Goal: Entertainment & Leisure: Consume media (video, audio)

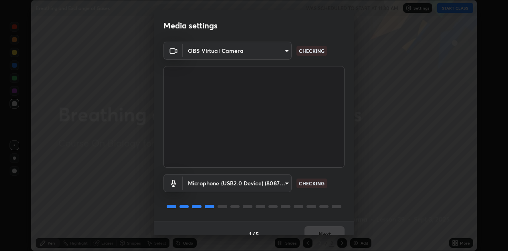
scroll to position [12, 0]
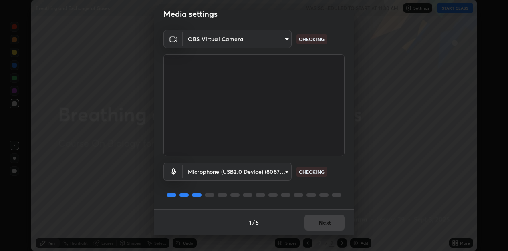
click at [323, 221] on div "1 / 5 Next" at bounding box center [254, 222] width 200 height 26
click at [322, 224] on div "1 / 5 Next" at bounding box center [254, 222] width 200 height 26
click at [321, 224] on div "1 / 5 Next" at bounding box center [254, 222] width 200 height 26
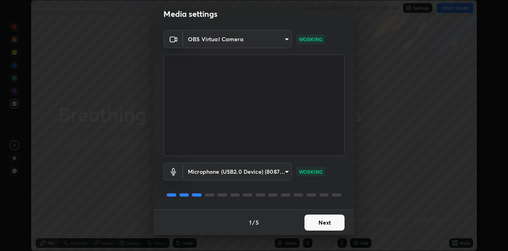
click at [328, 227] on button "Next" at bounding box center [324, 223] width 40 height 16
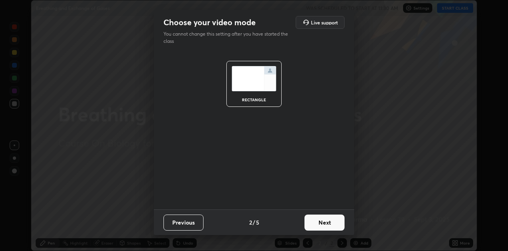
click at [328, 222] on button "Next" at bounding box center [324, 223] width 40 height 16
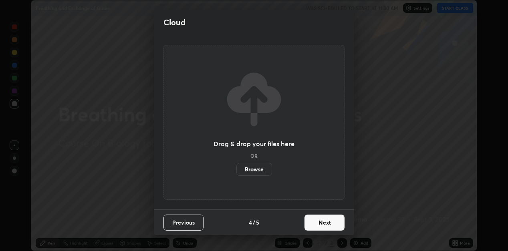
click at [328, 221] on button "Next" at bounding box center [324, 223] width 40 height 16
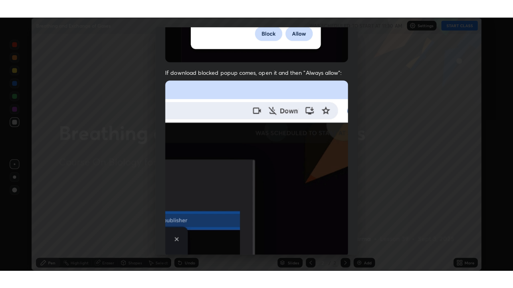
scroll to position [175, 0]
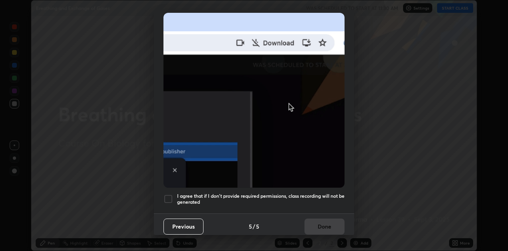
click at [169, 198] on div at bounding box center [168, 199] width 10 height 10
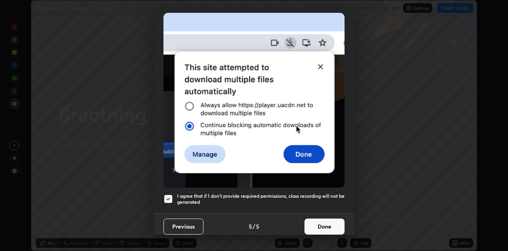
click at [324, 227] on button "Done" at bounding box center [324, 227] width 40 height 16
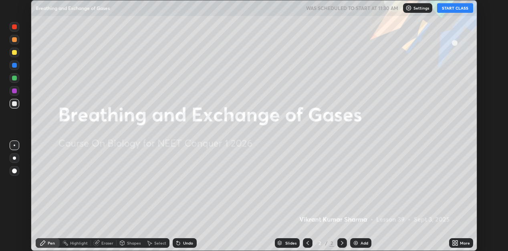
click at [458, 8] on button "START CLASS" at bounding box center [455, 8] width 36 height 10
click at [458, 243] on icon at bounding box center [455, 243] width 6 height 6
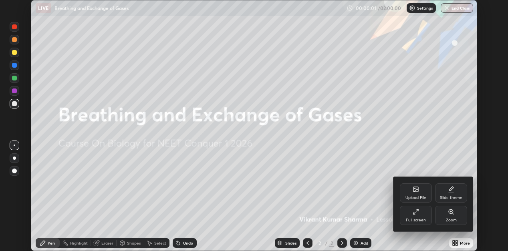
click at [426, 214] on div "Full screen" at bounding box center [416, 215] width 32 height 19
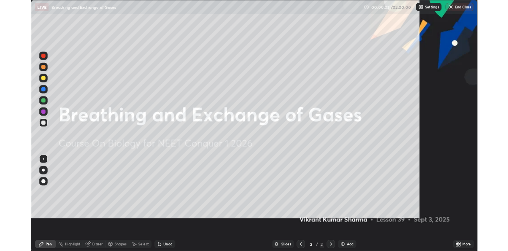
scroll to position [288, 513]
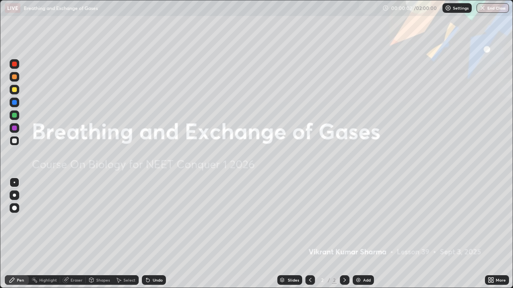
click at [363, 251] on div "Add" at bounding box center [367, 280] width 8 height 4
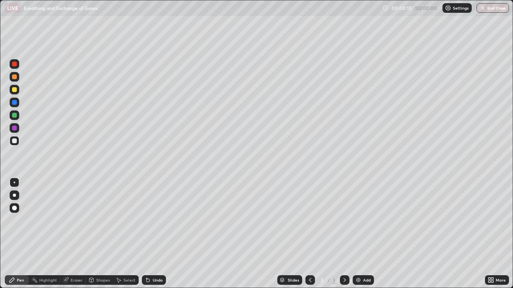
click at [13, 102] on div at bounding box center [14, 102] width 5 height 5
click at [14, 195] on div at bounding box center [14, 195] width 3 height 3
click at [13, 191] on div at bounding box center [15, 196] width 10 height 10
click at [19, 143] on div at bounding box center [15, 141] width 10 height 10
click at [14, 183] on div at bounding box center [15, 183] width 2 height 2
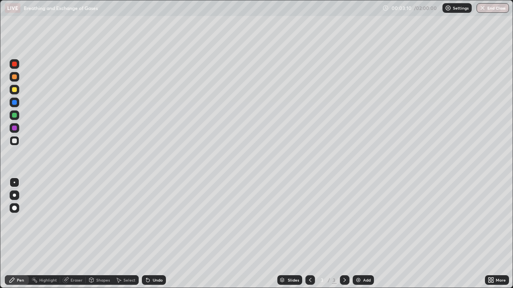
click at [15, 128] on div at bounding box center [14, 128] width 5 height 5
click at [14, 141] on div at bounding box center [14, 141] width 5 height 5
click at [15, 128] on div at bounding box center [14, 128] width 5 height 5
click at [357, 251] on img at bounding box center [358, 280] width 6 height 6
click at [310, 251] on icon at bounding box center [310, 280] width 6 height 6
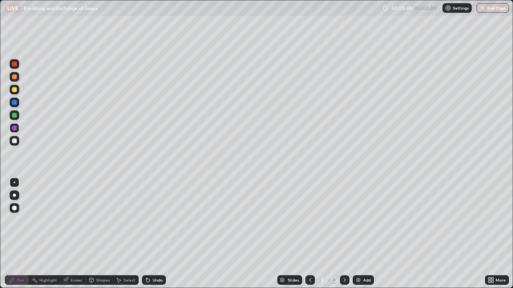
click at [492, 251] on icon at bounding box center [492, 279] width 2 height 2
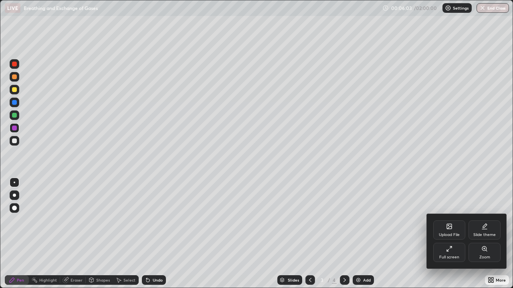
click at [448, 228] on icon at bounding box center [449, 227] width 4 height 3
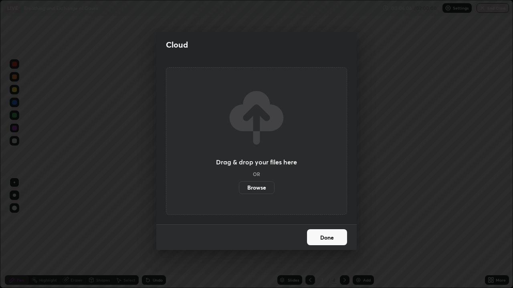
click at [264, 188] on label "Browse" at bounding box center [257, 187] width 36 height 13
click at [239, 188] on input "Browse" at bounding box center [239, 187] width 0 height 13
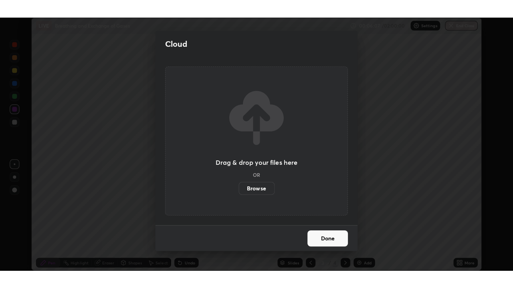
scroll to position [39791, 39534]
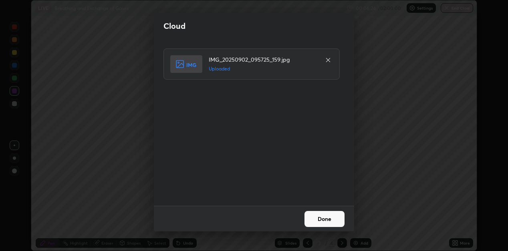
click at [316, 219] on button "Done" at bounding box center [324, 219] width 40 height 16
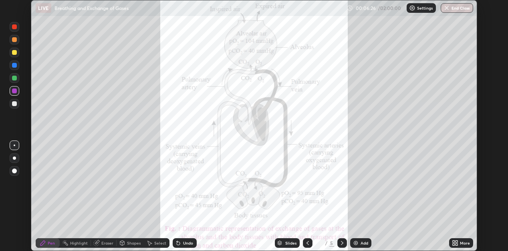
click at [460, 241] on div "More" at bounding box center [465, 243] width 10 height 4
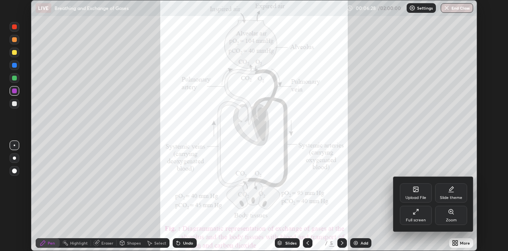
click at [417, 212] on icon at bounding box center [415, 212] width 6 height 6
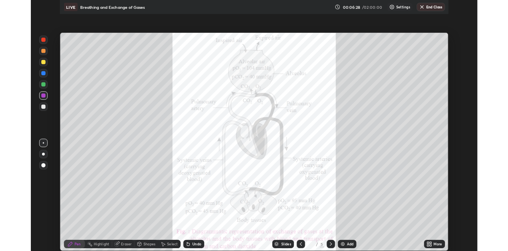
scroll to position [288, 513]
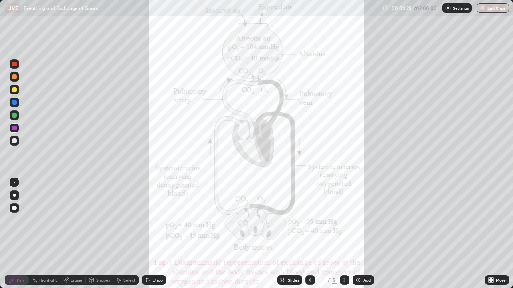
click at [18, 141] on div at bounding box center [15, 141] width 10 height 10
click at [15, 115] on div at bounding box center [14, 115] width 5 height 5
click at [13, 129] on div at bounding box center [14, 128] width 5 height 5
click at [18, 142] on div at bounding box center [15, 141] width 10 height 10
click at [17, 131] on div at bounding box center [15, 128] width 10 height 10
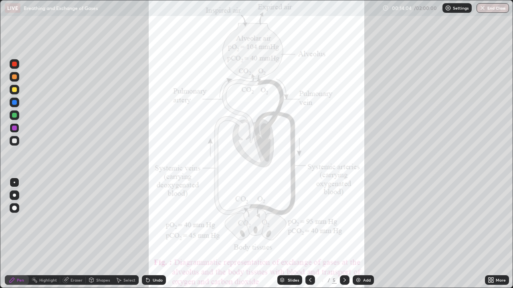
click at [14, 74] on div at bounding box center [15, 77] width 10 height 10
click at [72, 251] on div "Eraser" at bounding box center [76, 280] width 12 height 4
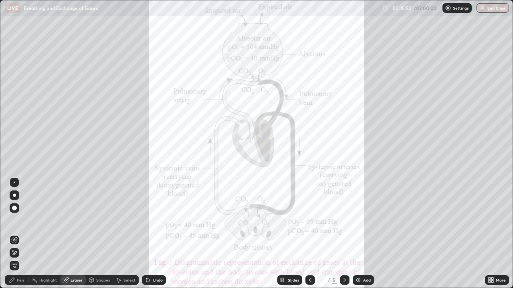
click at [20, 251] on div "Pen" at bounding box center [20, 280] width 7 height 4
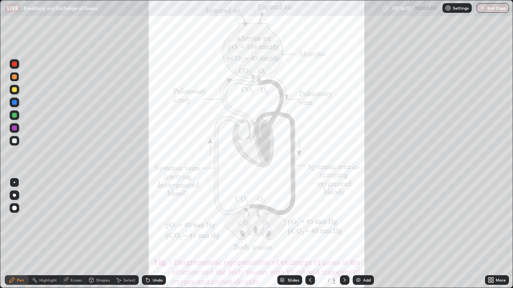
click at [357, 251] on img at bounding box center [358, 280] width 6 height 6
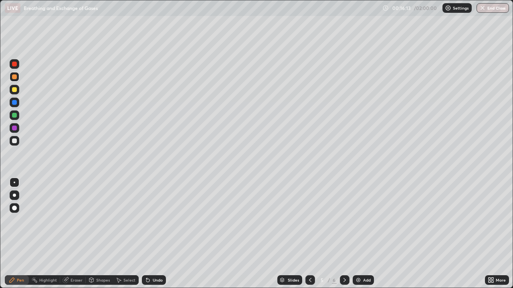
click at [17, 65] on div at bounding box center [15, 64] width 10 height 10
click at [146, 251] on icon at bounding box center [146, 278] width 1 height 1
click at [147, 251] on icon at bounding box center [147, 280] width 3 height 3
click at [149, 251] on icon at bounding box center [148, 280] width 6 height 6
click at [75, 251] on div "Eraser" at bounding box center [76, 280] width 12 height 4
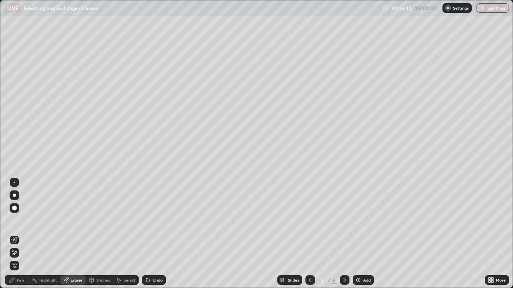
click at [16, 251] on icon at bounding box center [14, 253] width 6 height 7
click at [20, 251] on div "Pen" at bounding box center [20, 280] width 7 height 4
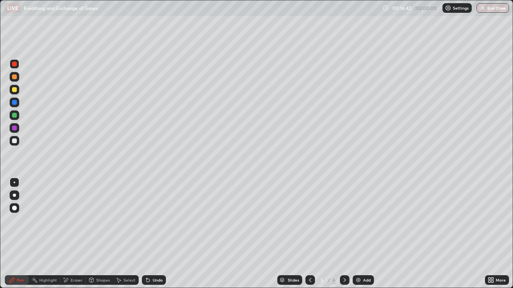
click at [14, 140] on div at bounding box center [14, 141] width 5 height 5
click at [18, 102] on div at bounding box center [15, 103] width 10 height 10
click at [12, 64] on div at bounding box center [14, 64] width 5 height 5
click at [15, 76] on div at bounding box center [14, 76] width 5 height 5
click at [16, 105] on div at bounding box center [15, 103] width 10 height 10
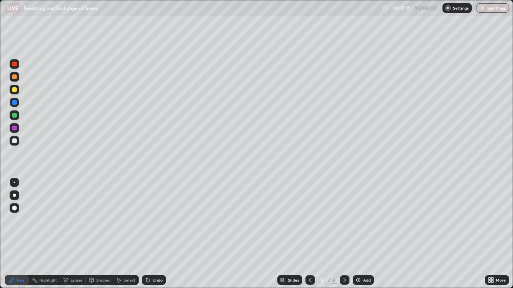
click at [16, 66] on div at bounding box center [15, 64] width 10 height 10
click at [14, 139] on div at bounding box center [14, 141] width 5 height 5
click at [16, 115] on div at bounding box center [14, 115] width 5 height 5
click at [16, 130] on div at bounding box center [15, 128] width 10 height 10
click at [17, 141] on div at bounding box center [15, 141] width 10 height 10
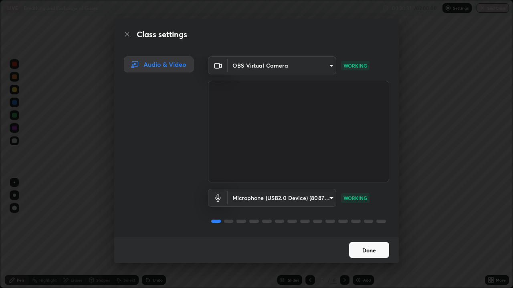
click at [357, 249] on button "Done" at bounding box center [369, 250] width 40 height 16
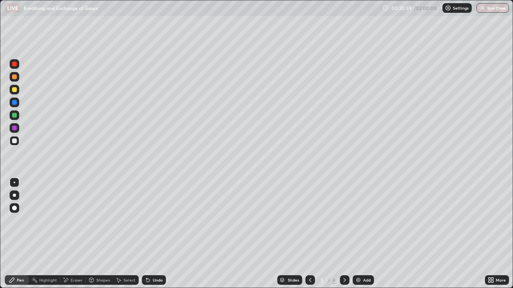
click at [18, 128] on div at bounding box center [15, 128] width 10 height 10
click at [18, 140] on div at bounding box center [15, 141] width 10 height 10
click at [14, 115] on div at bounding box center [14, 115] width 5 height 5
click at [492, 251] on icon at bounding box center [492, 279] width 2 height 2
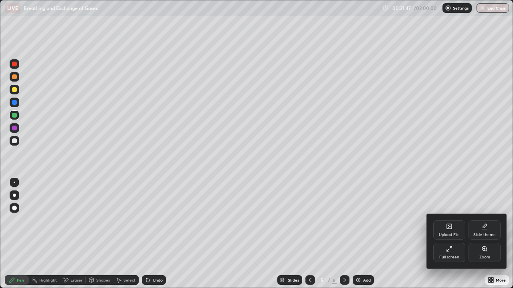
click at [448, 228] on icon at bounding box center [449, 227] width 4 height 3
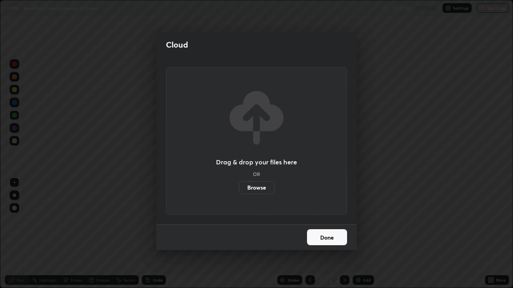
click at [261, 185] on label "Browse" at bounding box center [257, 187] width 36 height 13
click at [239, 185] on input "Browse" at bounding box center [239, 187] width 0 height 13
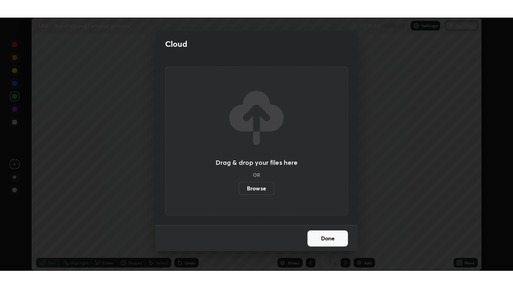
scroll to position [39791, 39534]
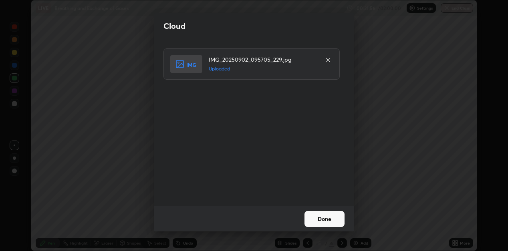
click at [322, 218] on button "Done" at bounding box center [324, 219] width 40 height 16
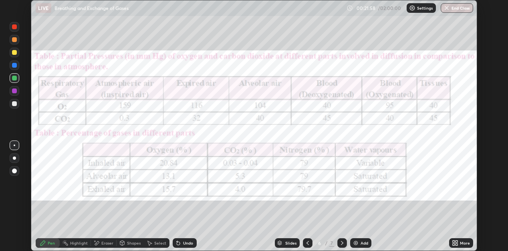
click at [456, 241] on icon at bounding box center [456, 242] width 2 height 2
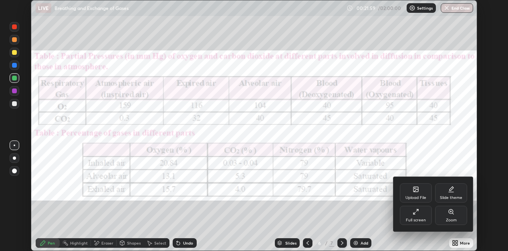
click at [414, 215] on icon at bounding box center [415, 212] width 6 height 6
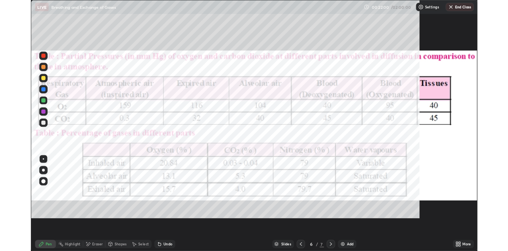
scroll to position [288, 513]
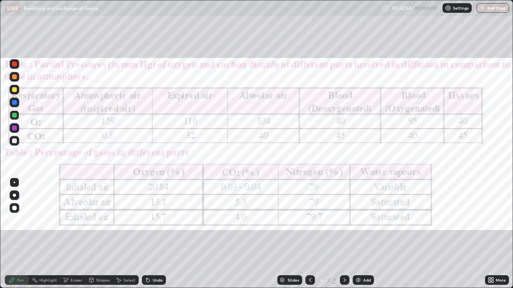
click at [344, 251] on icon at bounding box center [344, 280] width 6 height 6
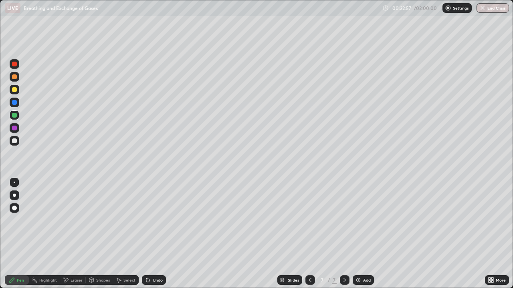
click at [16, 138] on div at bounding box center [15, 141] width 10 height 10
click at [14, 125] on div at bounding box center [15, 128] width 10 height 10
click at [14, 195] on div at bounding box center [14, 195] width 3 height 3
click at [16, 142] on div at bounding box center [14, 141] width 5 height 5
click at [17, 65] on div at bounding box center [15, 64] width 10 height 10
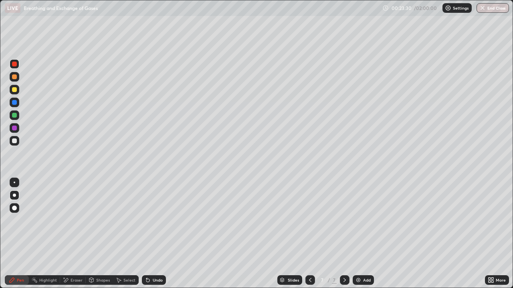
click at [153, 251] on div "Undo" at bounding box center [158, 280] width 10 height 4
click at [12, 141] on div at bounding box center [14, 141] width 5 height 5
click at [76, 251] on div "Eraser" at bounding box center [76, 280] width 12 height 4
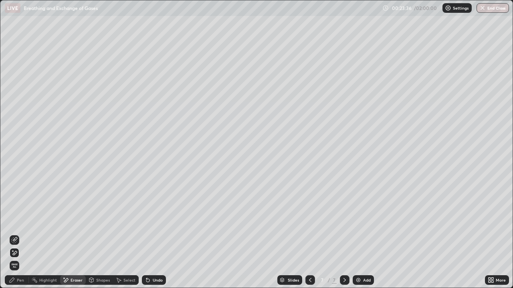
click at [18, 251] on div "Pen" at bounding box center [20, 280] width 7 height 4
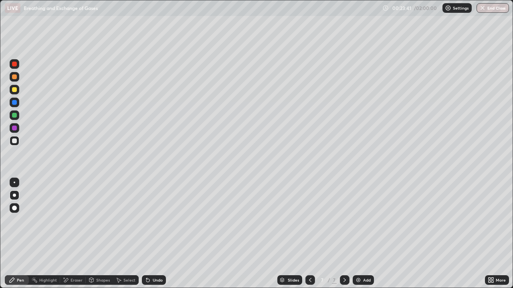
click at [15, 63] on div at bounding box center [14, 64] width 5 height 5
click at [14, 141] on div at bounding box center [14, 141] width 5 height 5
click at [14, 183] on div at bounding box center [15, 183] width 2 height 2
click at [15, 63] on div at bounding box center [14, 64] width 5 height 5
click at [16, 89] on div at bounding box center [14, 89] width 5 height 5
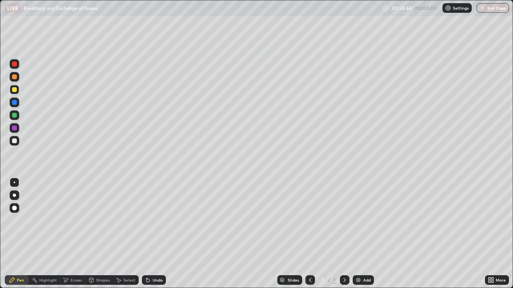
click at [15, 117] on div at bounding box center [14, 115] width 5 height 5
click at [14, 101] on div at bounding box center [14, 102] width 5 height 5
click at [16, 141] on div at bounding box center [14, 141] width 5 height 5
click at [157, 251] on div "Undo" at bounding box center [158, 280] width 10 height 4
click at [155, 251] on div "Undo" at bounding box center [158, 280] width 10 height 4
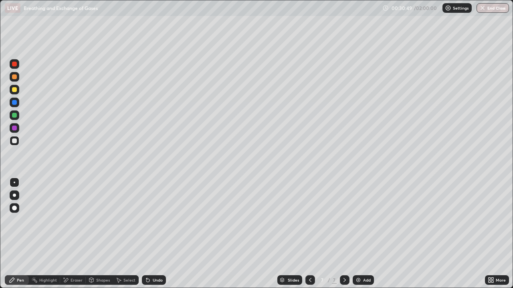
click at [357, 251] on img at bounding box center [358, 280] width 6 height 6
click at [14, 64] on div at bounding box center [14, 64] width 5 height 5
click at [15, 140] on div at bounding box center [14, 141] width 5 height 5
click at [14, 128] on div at bounding box center [14, 128] width 5 height 5
click at [16, 143] on div at bounding box center [14, 141] width 5 height 5
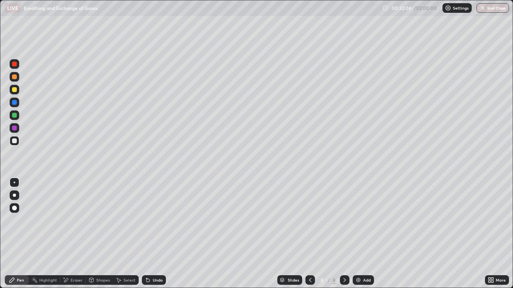
click at [13, 129] on div at bounding box center [14, 128] width 5 height 5
click at [119, 251] on icon at bounding box center [119, 280] width 4 height 5
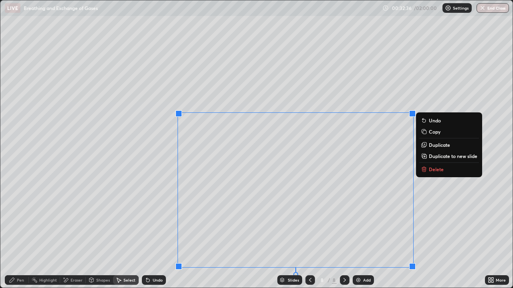
click at [141, 232] on div "0 ° Undo Copy Duplicate Duplicate to new slide Delete" at bounding box center [256, 144] width 512 height 288
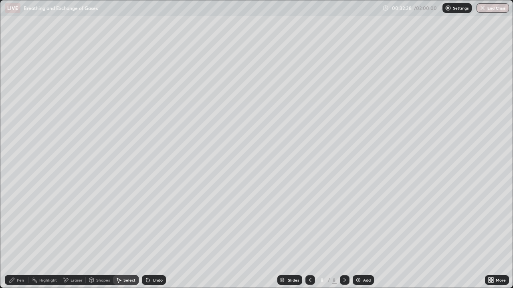
click at [16, 251] on div "Pen" at bounding box center [17, 280] width 24 height 10
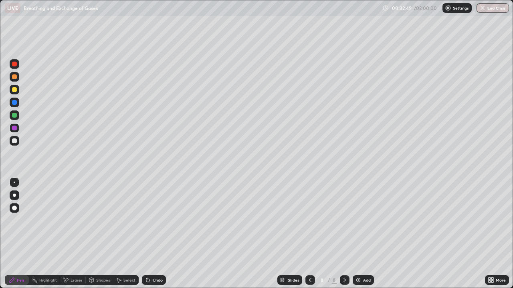
click at [309, 251] on icon at bounding box center [310, 280] width 6 height 6
click at [310, 251] on icon at bounding box center [310, 280] width 6 height 6
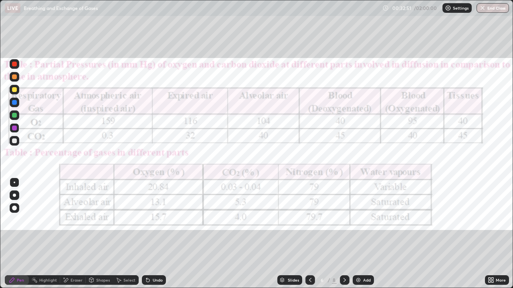
click at [308, 251] on icon at bounding box center [310, 280] width 6 height 6
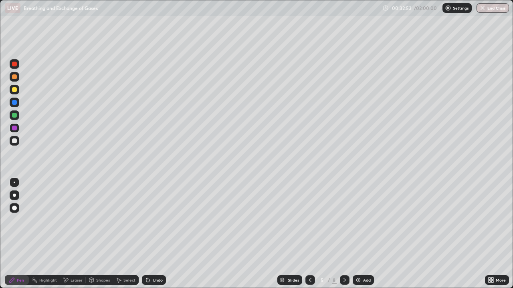
click at [309, 251] on icon at bounding box center [310, 280] width 6 height 6
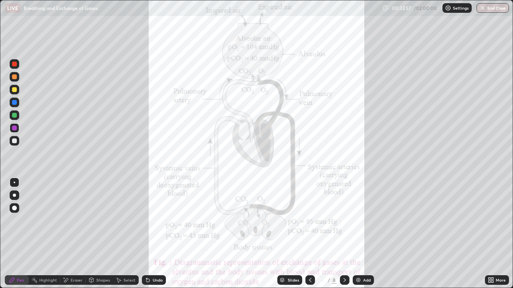
click at [344, 251] on icon at bounding box center [344, 280] width 6 height 6
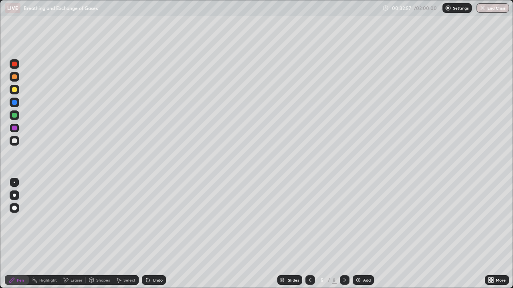
click at [344, 251] on icon at bounding box center [344, 280] width 6 height 6
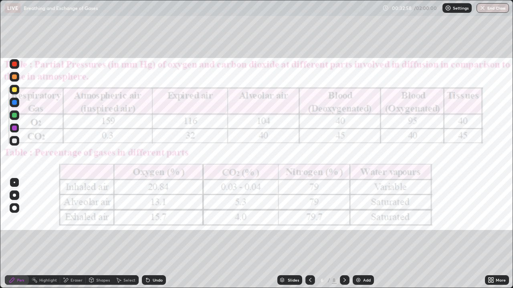
click at [344, 251] on icon at bounding box center [344, 280] width 6 height 6
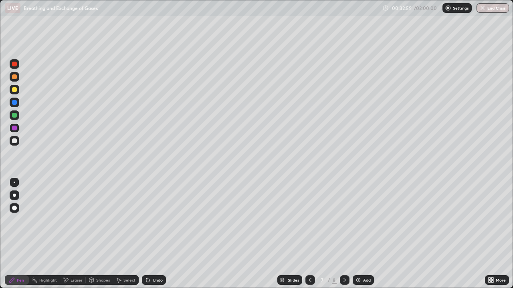
click at [344, 251] on icon at bounding box center [344, 280] width 6 height 6
click at [14, 116] on div at bounding box center [14, 115] width 5 height 5
click at [14, 129] on div at bounding box center [14, 128] width 5 height 5
click at [16, 64] on div at bounding box center [14, 64] width 5 height 5
click at [16, 117] on div at bounding box center [14, 115] width 5 height 5
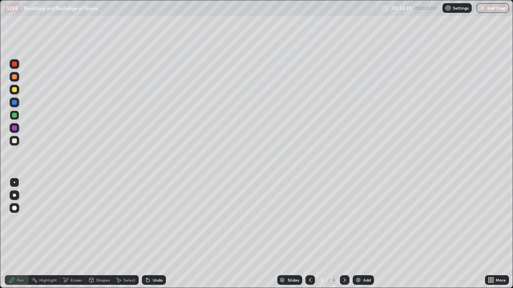
click at [15, 104] on div at bounding box center [14, 102] width 5 height 5
click at [14, 64] on div at bounding box center [14, 64] width 5 height 5
click at [68, 251] on icon at bounding box center [65, 280] width 6 height 7
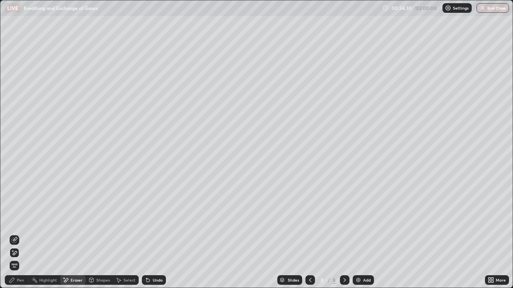
click at [16, 251] on div "Pen" at bounding box center [17, 280] width 24 height 10
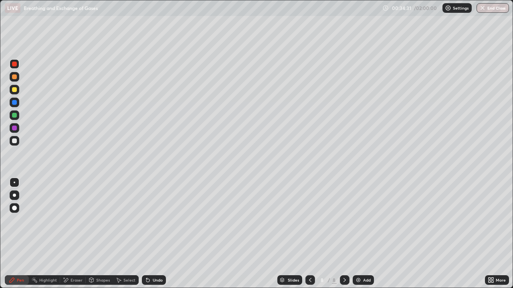
click at [15, 100] on div at bounding box center [14, 102] width 5 height 5
click at [358, 251] on img at bounding box center [358, 280] width 6 height 6
click at [14, 64] on div at bounding box center [14, 64] width 5 height 5
click at [15, 129] on div at bounding box center [14, 128] width 5 height 5
click at [15, 114] on div at bounding box center [14, 115] width 5 height 5
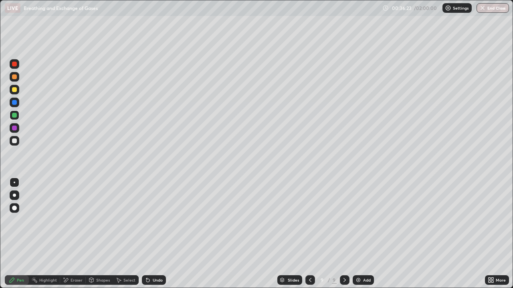
click at [16, 129] on div at bounding box center [14, 128] width 5 height 5
click at [16, 117] on div at bounding box center [15, 116] width 10 height 10
click at [12, 129] on div at bounding box center [14, 128] width 5 height 5
click at [15, 115] on div at bounding box center [14, 115] width 5 height 5
click at [16, 65] on div at bounding box center [14, 64] width 5 height 5
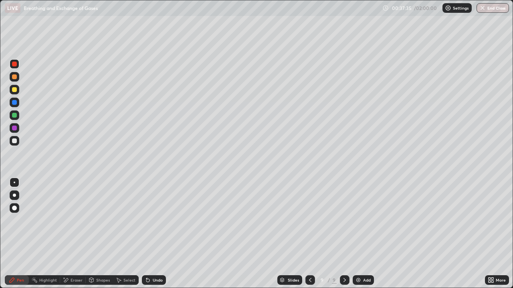
click at [14, 91] on div at bounding box center [14, 89] width 5 height 5
click at [355, 251] on img at bounding box center [358, 280] width 6 height 6
click at [14, 68] on div at bounding box center [15, 64] width 10 height 10
click at [16, 142] on div at bounding box center [14, 141] width 5 height 5
click at [15, 77] on div at bounding box center [14, 76] width 5 height 5
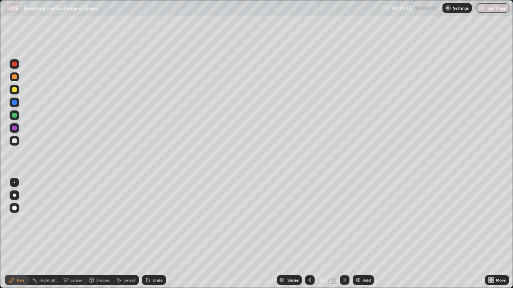
click at [16, 65] on div at bounding box center [14, 64] width 5 height 5
click at [15, 126] on div at bounding box center [14, 128] width 5 height 5
click at [16, 141] on div at bounding box center [14, 141] width 5 height 5
click at [15, 63] on div at bounding box center [14, 64] width 5 height 5
click at [16, 65] on div at bounding box center [14, 64] width 5 height 5
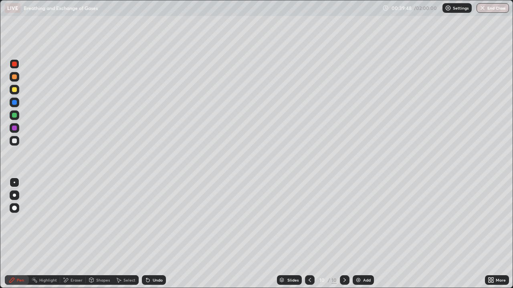
click at [14, 143] on div at bounding box center [14, 141] width 5 height 5
click at [15, 65] on div at bounding box center [14, 64] width 5 height 5
click at [309, 251] on icon at bounding box center [309, 280] width 2 height 4
click at [14, 129] on div at bounding box center [14, 128] width 5 height 5
click at [345, 251] on icon at bounding box center [344, 280] width 2 height 4
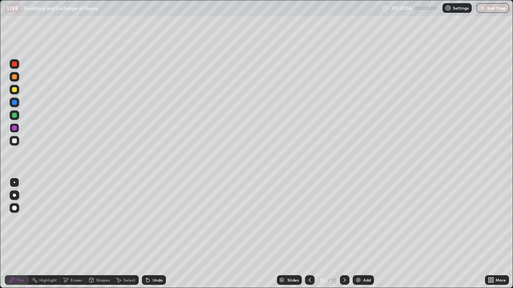
click at [148, 251] on icon at bounding box center [148, 280] width 6 height 6
click at [147, 251] on icon at bounding box center [147, 280] width 3 height 3
click at [150, 251] on div "Undo" at bounding box center [154, 280] width 24 height 10
click at [15, 89] on div at bounding box center [14, 89] width 5 height 5
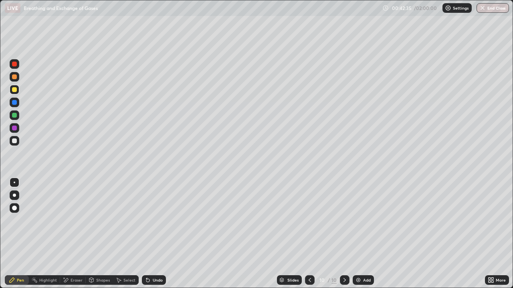
click at [308, 251] on icon at bounding box center [309, 280] width 6 height 6
click at [10, 143] on div at bounding box center [15, 141] width 10 height 10
click at [344, 251] on icon at bounding box center [344, 280] width 2 height 4
click at [305, 251] on div at bounding box center [310, 280] width 10 height 10
click at [308, 251] on div at bounding box center [310, 280] width 10 height 16
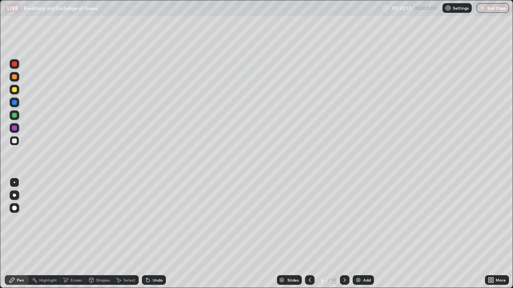
click at [344, 251] on icon at bounding box center [344, 280] width 6 height 6
click at [344, 251] on icon at bounding box center [344, 280] width 2 height 4
click at [15, 115] on div at bounding box center [14, 115] width 5 height 5
click at [16, 89] on div at bounding box center [14, 89] width 5 height 5
click at [12, 103] on div at bounding box center [14, 102] width 5 height 5
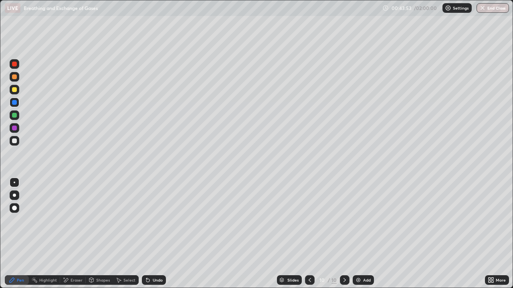
click at [309, 251] on icon at bounding box center [309, 280] width 6 height 6
click at [312, 251] on div at bounding box center [310, 280] width 10 height 10
click at [344, 251] on icon at bounding box center [344, 280] width 6 height 6
click at [310, 251] on icon at bounding box center [309, 280] width 2 height 4
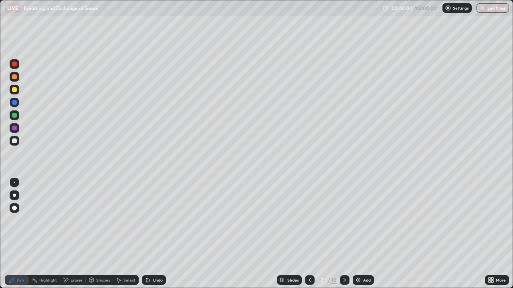
click at [344, 251] on icon at bounding box center [344, 280] width 6 height 6
click at [309, 251] on icon at bounding box center [309, 280] width 6 height 6
click at [359, 251] on img at bounding box center [358, 280] width 6 height 6
click at [309, 251] on icon at bounding box center [310, 280] width 6 height 6
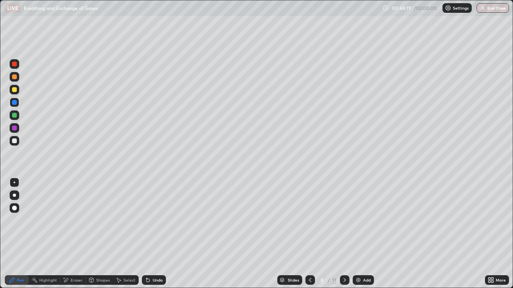
click at [342, 251] on icon at bounding box center [344, 280] width 6 height 6
click at [16, 127] on div at bounding box center [14, 128] width 5 height 5
click at [14, 195] on div at bounding box center [14, 195] width 3 height 3
click at [345, 251] on icon at bounding box center [344, 280] width 6 height 6
click at [344, 251] on icon at bounding box center [344, 280] width 6 height 6
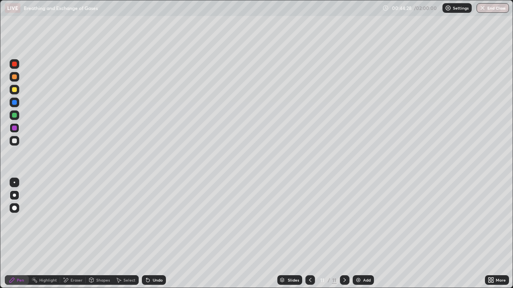
click at [344, 251] on icon at bounding box center [344, 280] width 2 height 4
click at [309, 251] on icon at bounding box center [310, 280] width 6 height 6
click at [340, 251] on div at bounding box center [345, 280] width 10 height 10
click at [73, 251] on div "Eraser" at bounding box center [76, 280] width 12 height 4
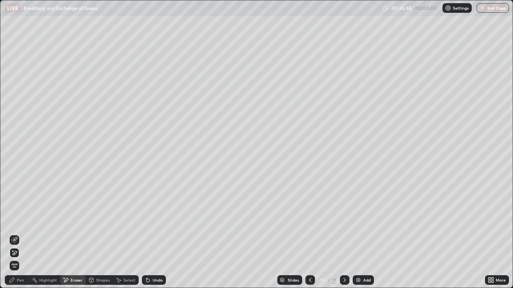
click at [16, 239] on icon at bounding box center [14, 240] width 6 height 6
click at [18, 251] on div "Pen" at bounding box center [17, 280] width 24 height 10
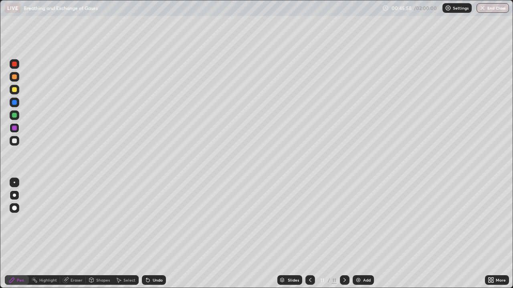
click at [14, 91] on div at bounding box center [14, 89] width 5 height 5
click at [14, 183] on div at bounding box center [15, 183] width 2 height 2
click at [16, 64] on div at bounding box center [14, 64] width 5 height 5
click at [14, 77] on div at bounding box center [14, 76] width 5 height 5
click at [14, 87] on div at bounding box center [14, 89] width 5 height 5
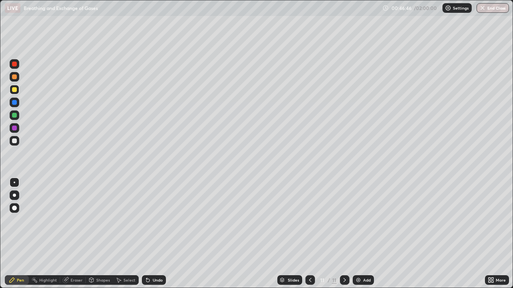
click at [73, 251] on div "Eraser" at bounding box center [76, 280] width 12 height 4
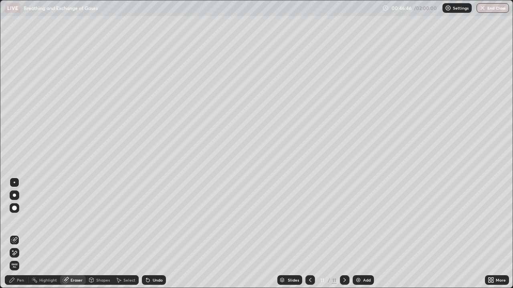
click at [13, 251] on icon at bounding box center [12, 251] width 1 height 1
click at [20, 251] on div "Pen" at bounding box center [20, 280] width 7 height 4
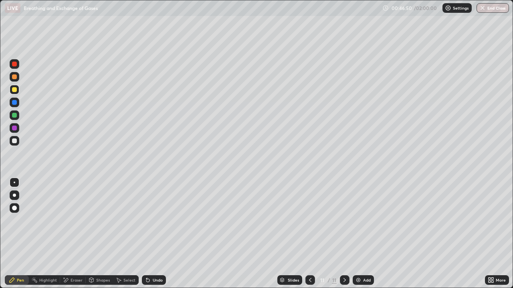
click at [14, 140] on div at bounding box center [14, 141] width 5 height 5
click at [309, 251] on icon at bounding box center [310, 280] width 6 height 6
click at [308, 251] on icon at bounding box center [310, 280] width 6 height 6
click at [307, 251] on icon at bounding box center [310, 280] width 6 height 6
click at [344, 251] on icon at bounding box center [344, 280] width 6 height 6
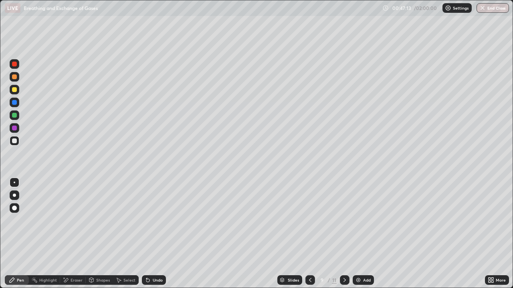
click at [18, 196] on div at bounding box center [15, 196] width 10 height 10
click at [14, 183] on div at bounding box center [15, 183] width 2 height 2
click at [15, 117] on div at bounding box center [14, 115] width 5 height 5
click at [15, 90] on div at bounding box center [14, 89] width 5 height 5
click at [153, 251] on div "Undo" at bounding box center [158, 280] width 10 height 4
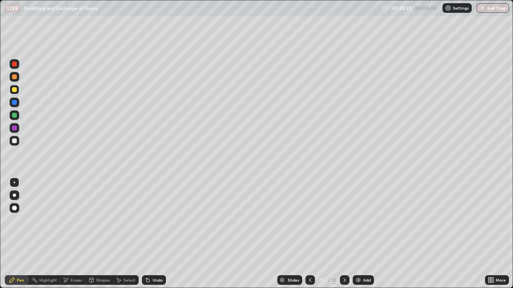
click at [16, 142] on div at bounding box center [14, 141] width 5 height 5
click at [147, 251] on icon at bounding box center [147, 280] width 3 height 3
click at [146, 251] on icon at bounding box center [147, 280] width 3 height 3
click at [145, 251] on icon at bounding box center [148, 280] width 6 height 6
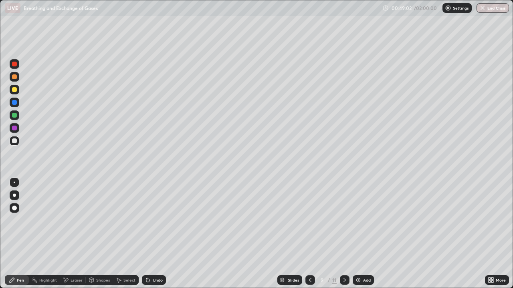
click at [144, 251] on div "Undo" at bounding box center [154, 280] width 24 height 10
click at [145, 251] on div "Undo" at bounding box center [154, 280] width 24 height 10
click at [147, 251] on icon at bounding box center [147, 280] width 3 height 3
click at [72, 251] on div "Eraser" at bounding box center [76, 280] width 12 height 4
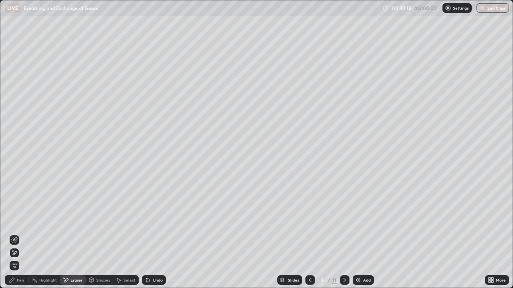
click at [15, 251] on icon at bounding box center [14, 253] width 6 height 7
click at [22, 251] on div "Pen" at bounding box center [20, 280] width 7 height 4
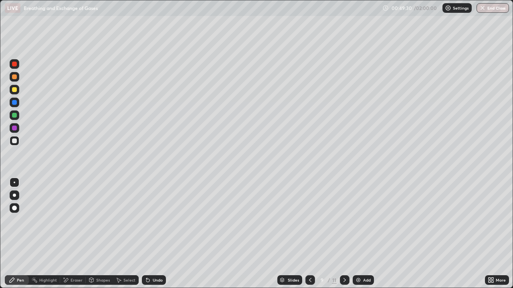
click at [146, 251] on icon at bounding box center [146, 278] width 1 height 1
click at [14, 115] on div at bounding box center [14, 115] width 5 height 5
click at [15, 129] on div at bounding box center [14, 128] width 5 height 5
click at [16, 90] on div at bounding box center [14, 89] width 5 height 5
click at [15, 104] on div at bounding box center [14, 102] width 5 height 5
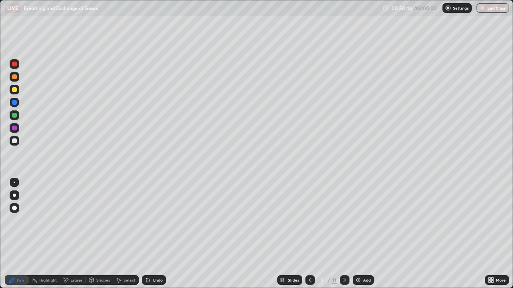
click at [16, 77] on div at bounding box center [14, 76] width 5 height 5
click at [488, 251] on icon at bounding box center [489, 279] width 2 height 2
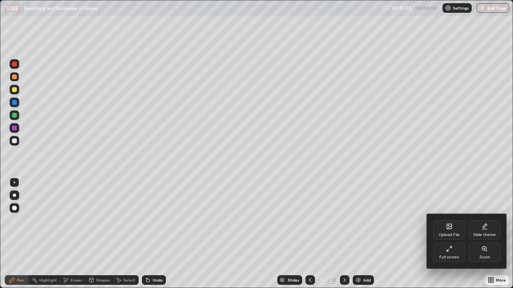
click at [444, 231] on div "Upload File" at bounding box center [449, 230] width 32 height 19
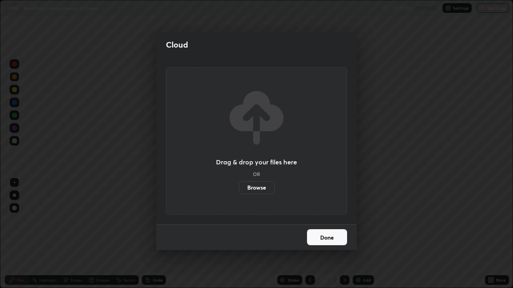
click at [263, 189] on label "Browse" at bounding box center [257, 187] width 36 height 13
click at [239, 189] on input "Browse" at bounding box center [239, 187] width 0 height 13
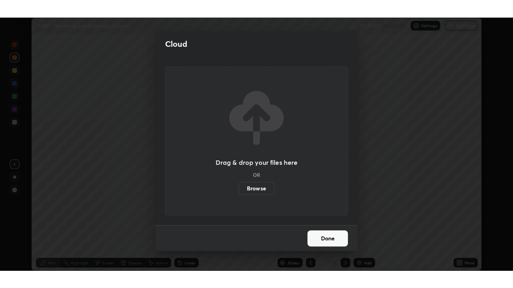
scroll to position [39791, 39534]
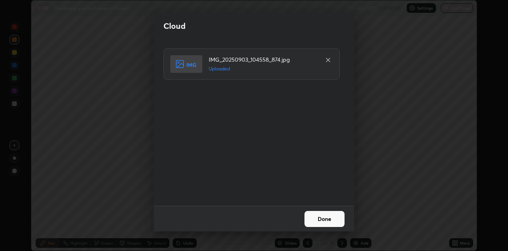
click at [325, 219] on button "Done" at bounding box center [324, 219] width 40 height 16
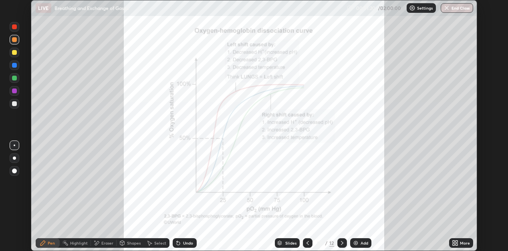
click at [456, 244] on icon at bounding box center [456, 244] width 2 height 2
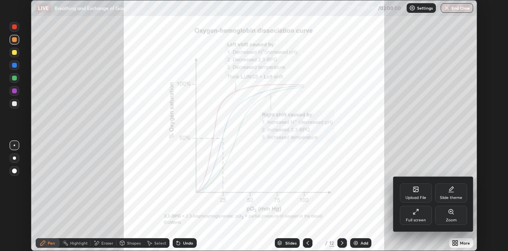
click at [419, 213] on div "Full screen" at bounding box center [416, 215] width 32 height 19
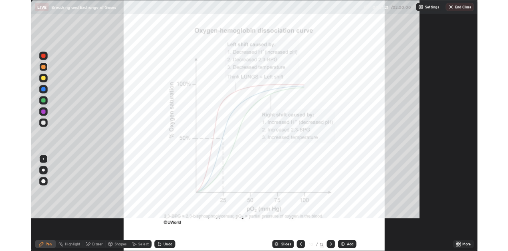
scroll to position [288, 513]
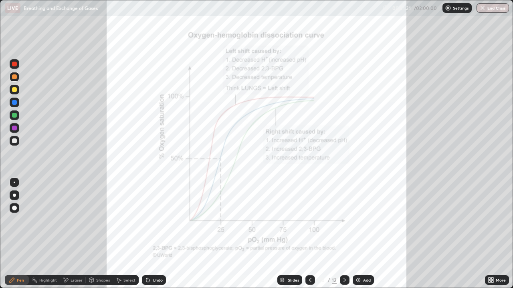
click at [18, 103] on div at bounding box center [15, 103] width 10 height 10
click at [309, 251] on icon at bounding box center [310, 280] width 6 height 6
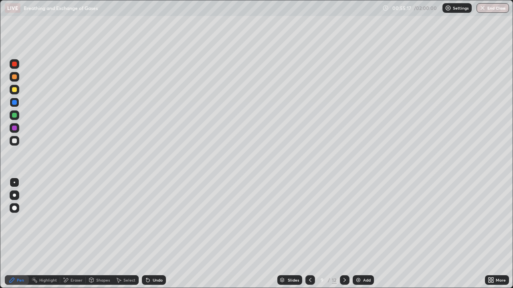
click at [365, 251] on div "Add" at bounding box center [367, 280] width 8 height 4
click at [309, 251] on icon at bounding box center [310, 280] width 6 height 6
click at [345, 251] on icon at bounding box center [344, 280] width 6 height 6
click at [344, 251] on icon at bounding box center [344, 280] width 6 height 6
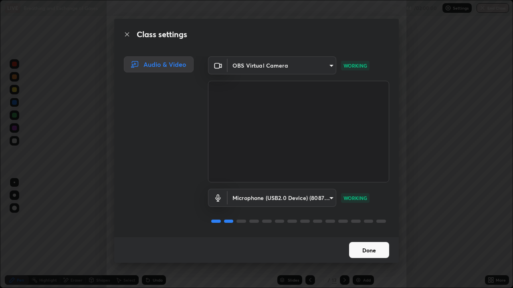
click at [357, 249] on button "Done" at bounding box center [369, 250] width 40 height 16
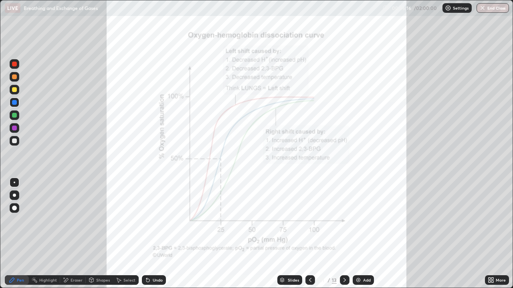
click at [309, 251] on icon at bounding box center [310, 280] width 2 height 4
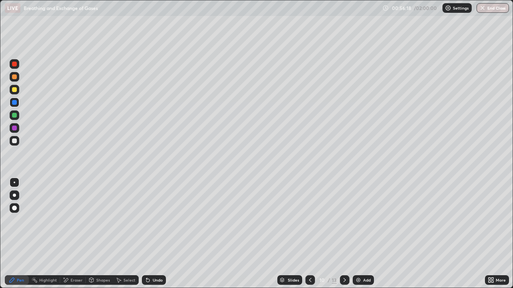
click at [309, 251] on icon at bounding box center [310, 280] width 6 height 6
click at [305, 251] on div at bounding box center [310, 280] width 10 height 10
click at [309, 251] on icon at bounding box center [310, 280] width 6 height 6
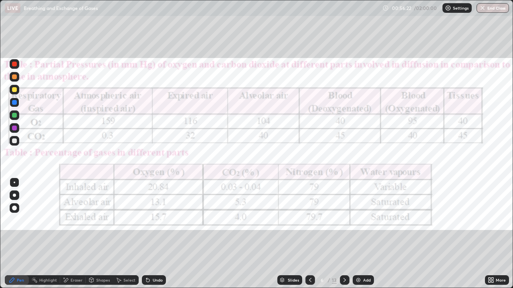
click at [340, 251] on div at bounding box center [345, 280] width 10 height 10
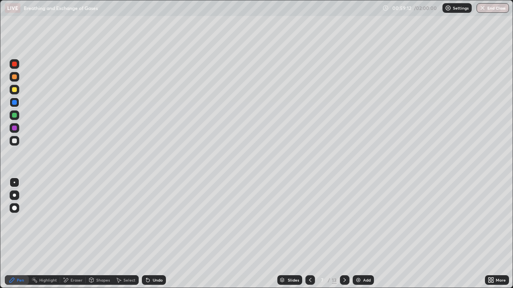
click at [344, 251] on icon at bounding box center [344, 280] width 6 height 6
click at [15, 127] on div at bounding box center [14, 128] width 5 height 5
click at [342, 251] on div at bounding box center [345, 280] width 10 height 10
click at [344, 251] on icon at bounding box center [344, 280] width 6 height 6
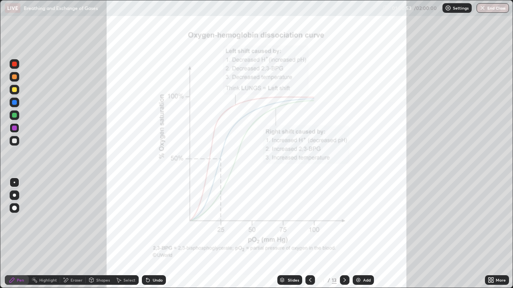
click at [310, 251] on icon at bounding box center [310, 280] width 2 height 4
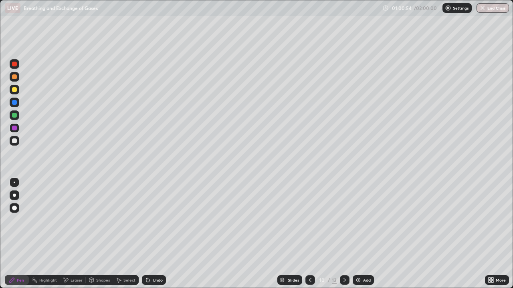
click at [343, 251] on icon at bounding box center [344, 280] width 2 height 4
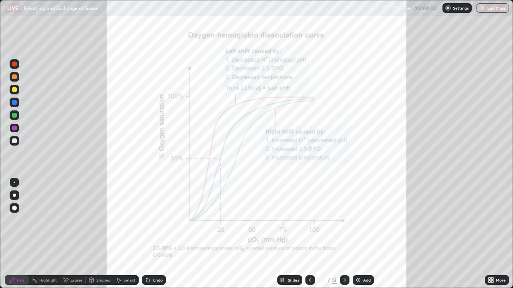
click at [310, 251] on icon at bounding box center [310, 280] width 2 height 4
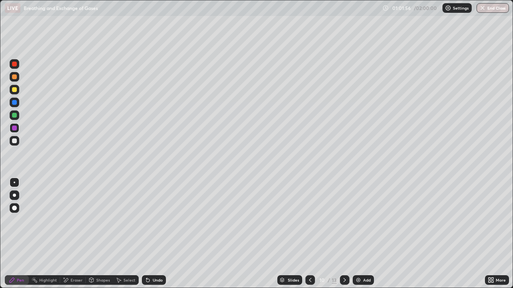
click at [344, 251] on icon at bounding box center [344, 280] width 6 height 6
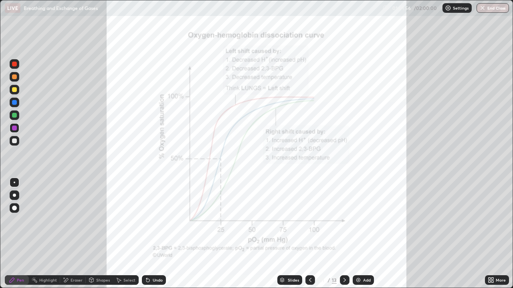
click at [344, 251] on icon at bounding box center [344, 280] width 6 height 6
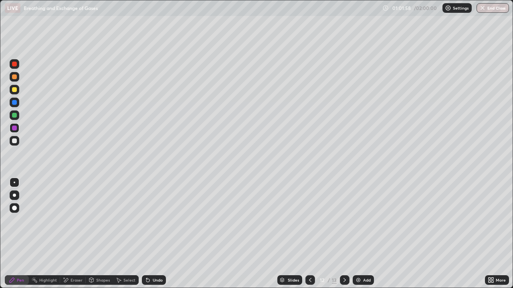
click at [309, 251] on icon at bounding box center [310, 280] width 6 height 6
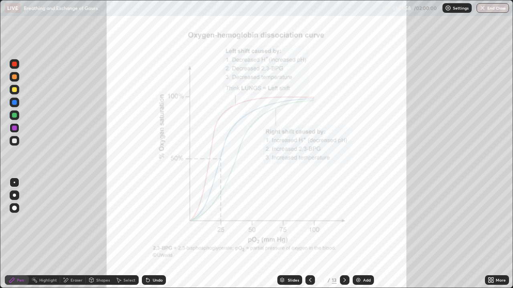
click at [309, 251] on icon at bounding box center [310, 280] width 6 height 6
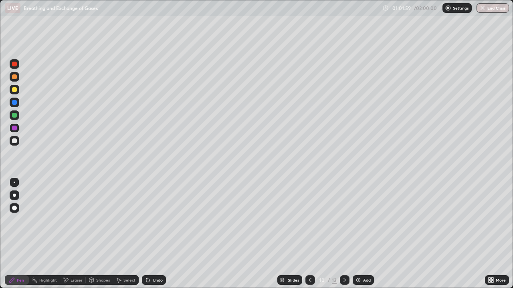
click at [309, 251] on icon at bounding box center [310, 280] width 6 height 6
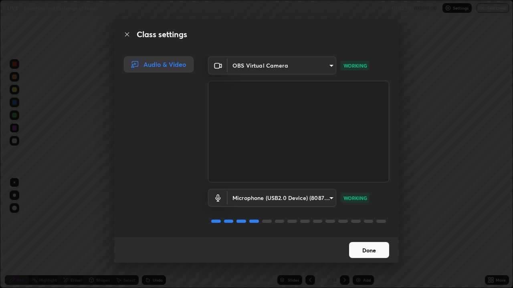
click at [369, 251] on button "Done" at bounding box center [369, 250] width 40 height 16
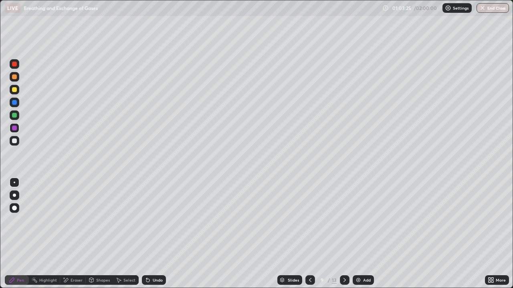
click at [309, 251] on icon at bounding box center [310, 280] width 2 height 4
click at [309, 251] on icon at bounding box center [310, 280] width 6 height 6
click at [344, 251] on icon at bounding box center [344, 280] width 6 height 6
click at [343, 251] on div at bounding box center [345, 280] width 10 height 10
click at [344, 251] on icon at bounding box center [344, 280] width 6 height 6
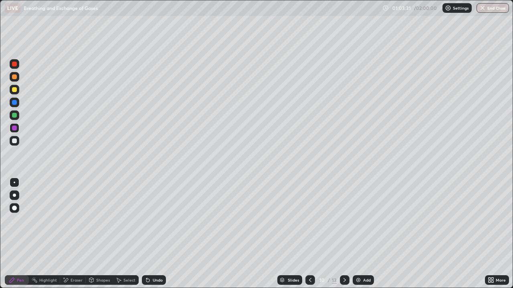
click at [344, 251] on icon at bounding box center [344, 280] width 6 height 6
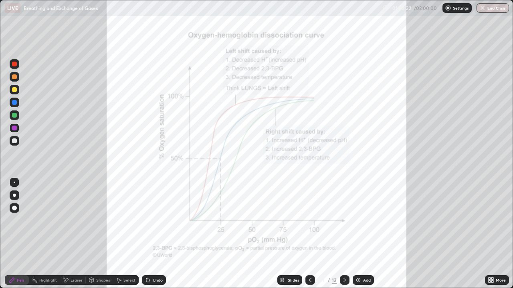
click at [343, 251] on icon at bounding box center [344, 280] width 2 height 4
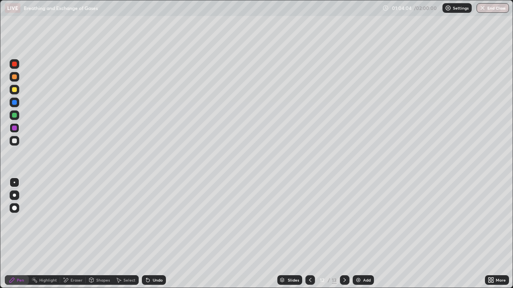
click at [344, 251] on icon at bounding box center [344, 280] width 6 height 6
click at [310, 251] on icon at bounding box center [310, 280] width 2 height 4
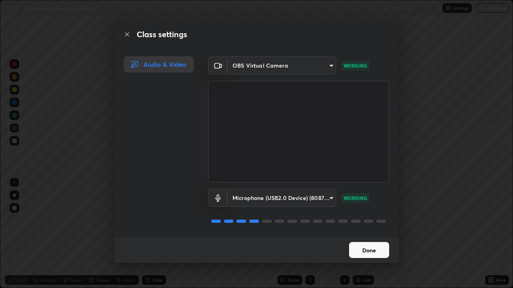
click at [372, 247] on button "Done" at bounding box center [369, 250] width 40 height 16
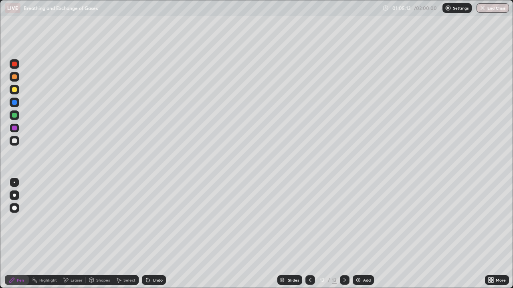
click at [308, 251] on icon at bounding box center [310, 280] width 6 height 6
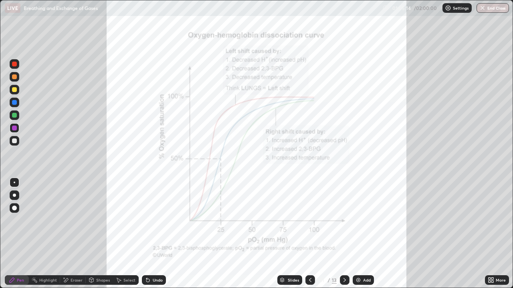
click at [344, 251] on icon at bounding box center [344, 280] width 6 height 6
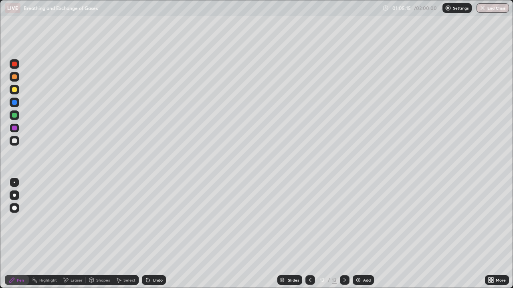
click at [344, 251] on icon at bounding box center [344, 280] width 6 height 6
click at [345, 251] on icon at bounding box center [344, 280] width 6 height 6
click at [355, 251] on img at bounding box center [358, 280] width 6 height 6
click at [343, 251] on div at bounding box center [345, 280] width 10 height 16
click at [342, 251] on div at bounding box center [345, 280] width 10 height 10
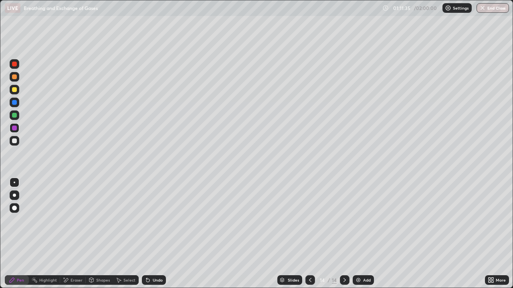
click at [310, 251] on icon at bounding box center [310, 280] width 2 height 4
click at [309, 251] on icon at bounding box center [310, 280] width 6 height 6
click at [308, 251] on icon at bounding box center [310, 280] width 6 height 6
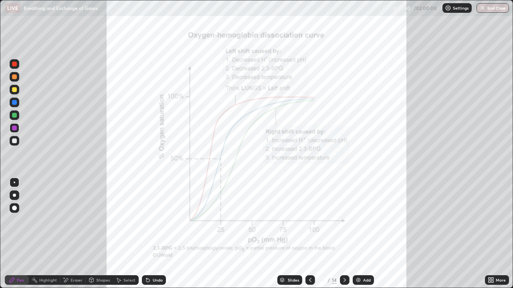
click at [344, 251] on icon at bounding box center [344, 280] width 6 height 6
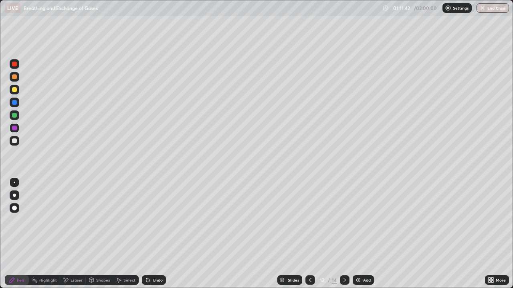
click at [492, 251] on icon at bounding box center [490, 280] width 6 height 6
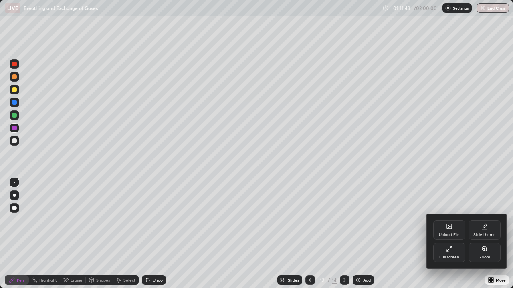
click at [446, 251] on icon at bounding box center [447, 250] width 2 height 2
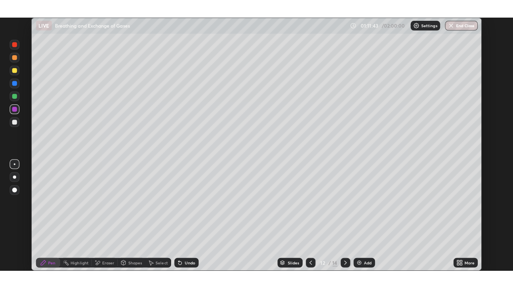
scroll to position [39791, 39534]
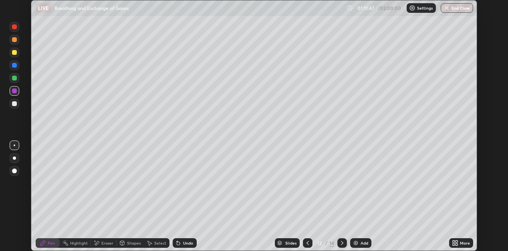
click at [456, 242] on icon at bounding box center [456, 242] width 2 height 2
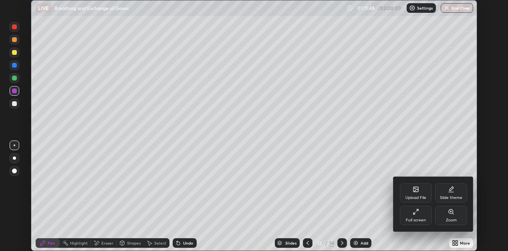
click at [419, 216] on div "Full screen" at bounding box center [416, 215] width 32 height 19
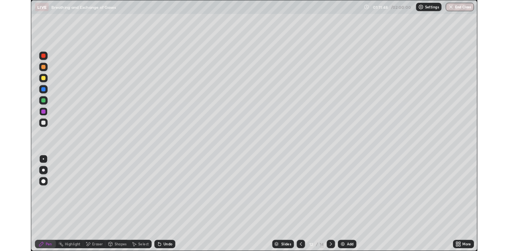
scroll to position [288, 513]
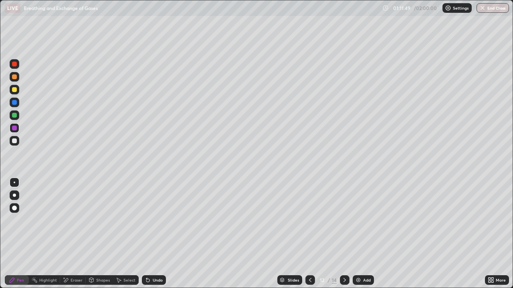
click at [345, 251] on icon at bounding box center [344, 280] width 6 height 6
click at [344, 251] on icon at bounding box center [344, 280] width 6 height 6
click at [489, 251] on icon at bounding box center [489, 282] width 2 height 2
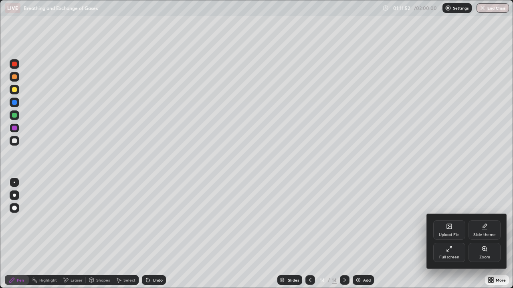
click at [448, 229] on icon at bounding box center [448, 226] width 5 height 5
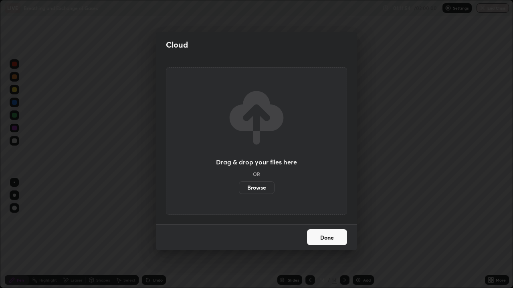
click at [259, 187] on label "Browse" at bounding box center [257, 187] width 36 height 13
click at [239, 187] on input "Browse" at bounding box center [239, 187] width 0 height 13
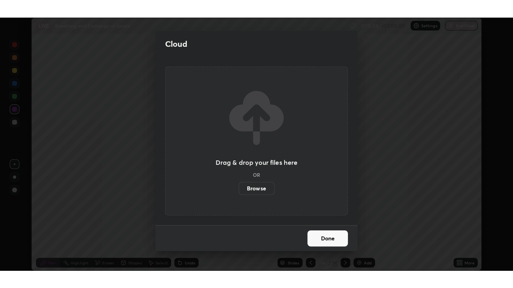
scroll to position [39791, 39534]
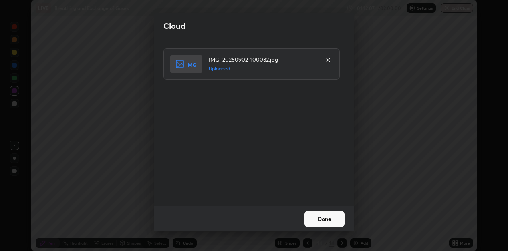
click at [317, 215] on button "Done" at bounding box center [324, 219] width 40 height 16
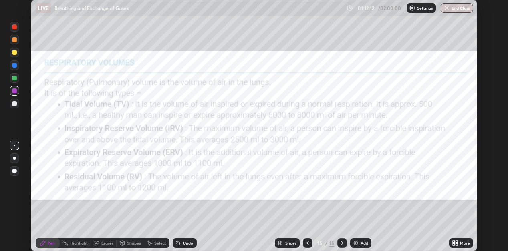
click at [453, 243] on icon at bounding box center [453, 244] width 2 height 2
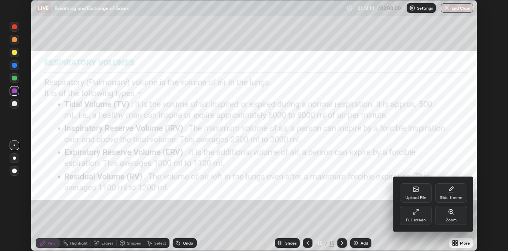
click at [414, 191] on icon at bounding box center [415, 189] width 5 height 5
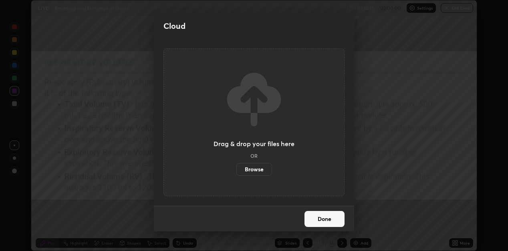
click at [258, 170] on label "Browse" at bounding box center [254, 169] width 36 height 13
click at [236, 170] on input "Browse" at bounding box center [236, 169] width 0 height 13
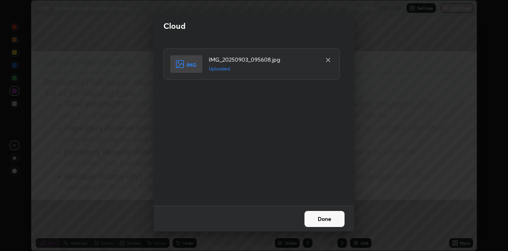
click at [317, 217] on button "Done" at bounding box center [324, 219] width 40 height 16
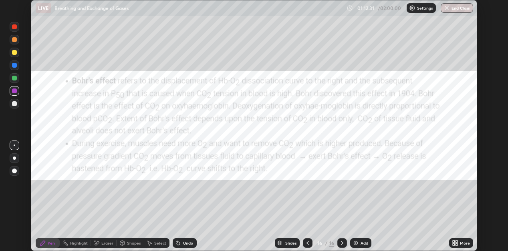
click at [454, 242] on icon at bounding box center [453, 242] width 2 height 2
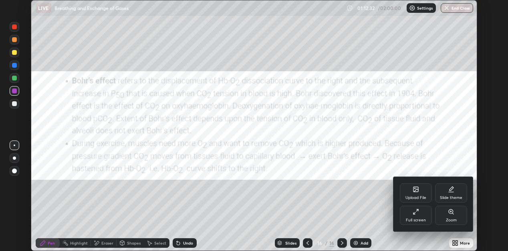
click at [413, 191] on icon at bounding box center [415, 189] width 5 height 5
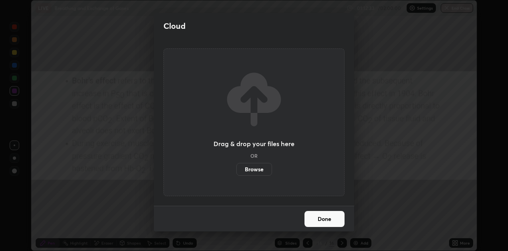
click at [258, 168] on label "Browse" at bounding box center [254, 169] width 36 height 13
click at [236, 168] on input "Browse" at bounding box center [236, 169] width 0 height 13
click at [324, 219] on button "Done" at bounding box center [324, 219] width 40 height 16
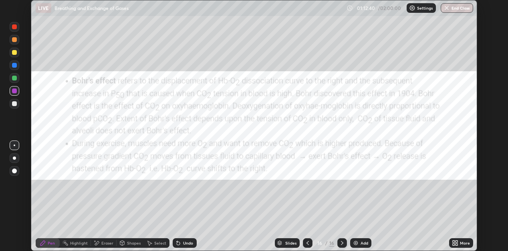
click at [306, 241] on icon at bounding box center [307, 243] width 6 height 6
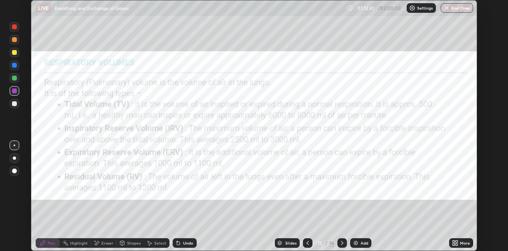
click at [307, 243] on icon at bounding box center [307, 243] width 6 height 6
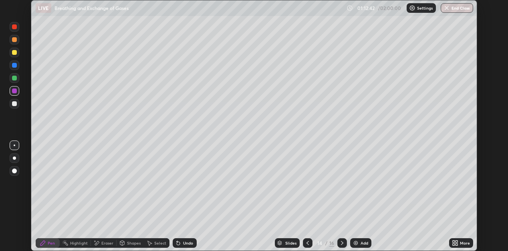
click at [307, 243] on icon at bounding box center [307, 243] width 6 height 6
click at [306, 241] on icon at bounding box center [307, 243] width 6 height 6
click at [307, 243] on icon at bounding box center [307, 243] width 6 height 6
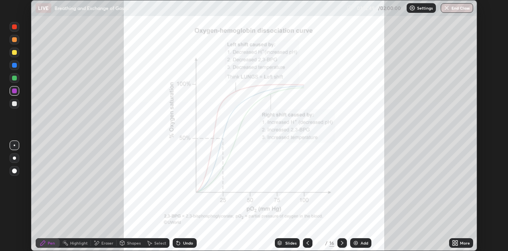
click at [456, 242] on icon at bounding box center [456, 242] width 2 height 2
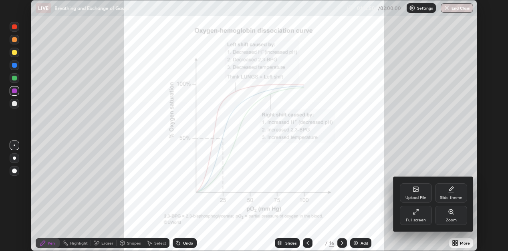
click at [415, 193] on div "Upload File" at bounding box center [416, 192] width 32 height 19
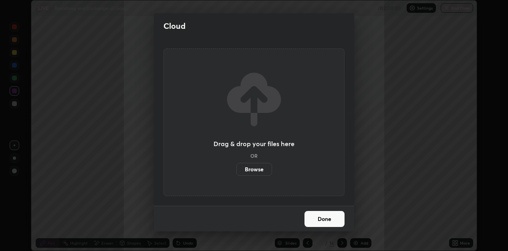
click at [262, 169] on label "Browse" at bounding box center [254, 169] width 36 height 13
click at [236, 169] on input "Browse" at bounding box center [236, 169] width 0 height 13
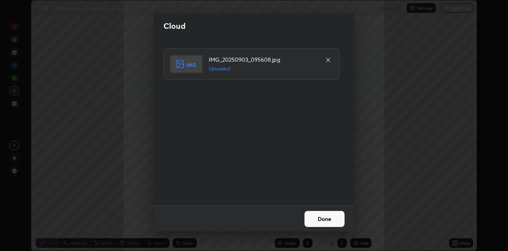
click at [324, 218] on button "Done" at bounding box center [324, 219] width 40 height 16
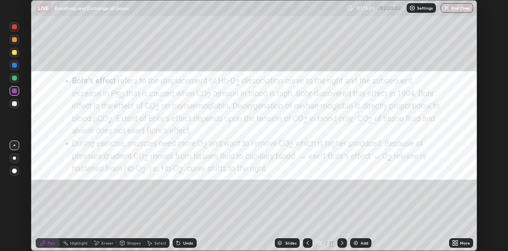
click at [456, 244] on icon at bounding box center [456, 244] width 2 height 2
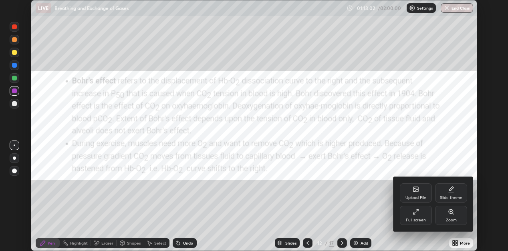
click at [416, 213] on icon at bounding box center [415, 212] width 6 height 6
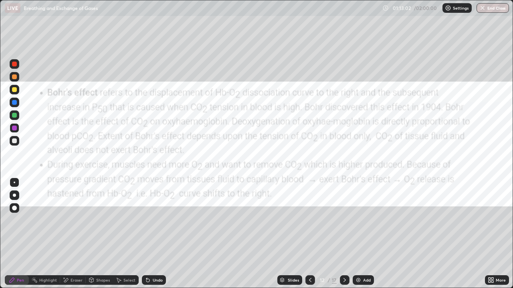
scroll to position [288, 513]
click at [15, 119] on div at bounding box center [15, 116] width 10 height 10
click at [309, 251] on icon at bounding box center [310, 280] width 6 height 6
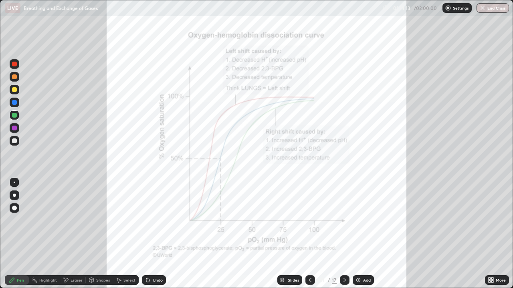
click at [292, 251] on div "Slides" at bounding box center [289, 280] width 25 height 10
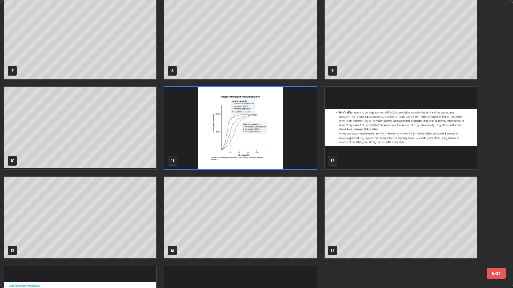
scroll to position [180, 0]
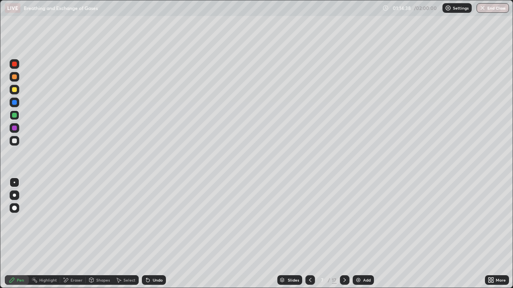
click at [344, 251] on icon at bounding box center [344, 280] width 6 height 6
click at [345, 251] on icon at bounding box center [344, 280] width 6 height 6
click at [296, 251] on div "Slides" at bounding box center [293, 280] width 11 height 4
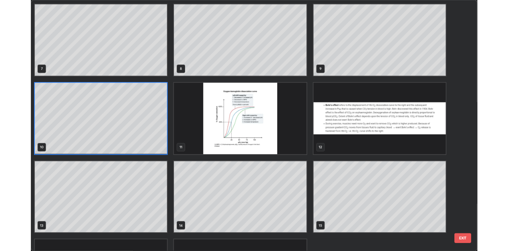
scroll to position [185, 0]
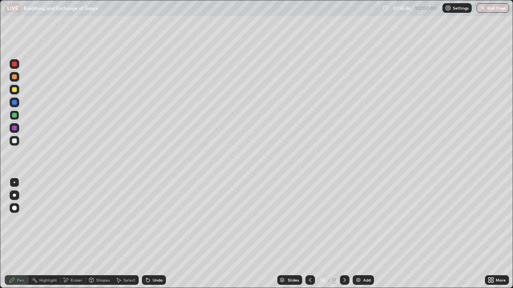
click at [491, 251] on icon at bounding box center [492, 282] width 2 height 2
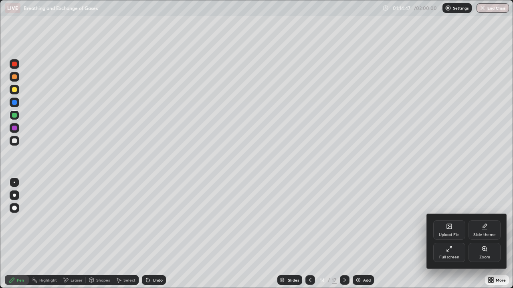
click at [448, 229] on icon at bounding box center [449, 226] width 6 height 6
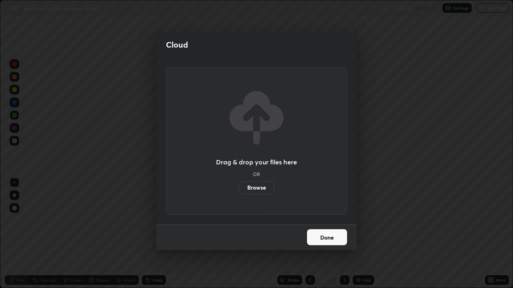
click at [267, 186] on label "Browse" at bounding box center [257, 187] width 36 height 13
click at [239, 186] on input "Browse" at bounding box center [239, 187] width 0 height 13
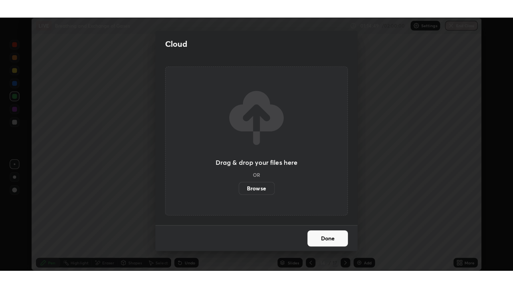
scroll to position [39791, 39534]
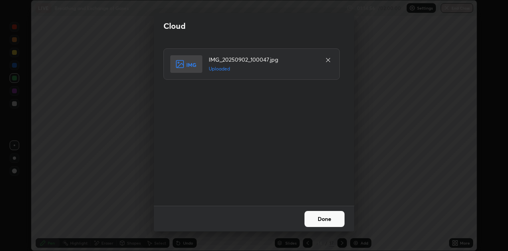
click at [326, 219] on button "Done" at bounding box center [324, 219] width 40 height 16
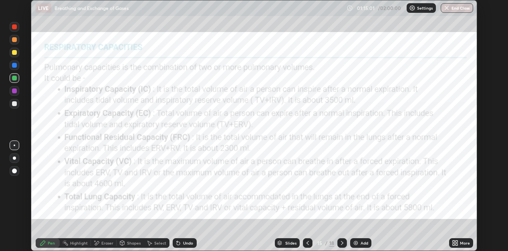
click at [457, 242] on icon at bounding box center [456, 242] width 2 height 2
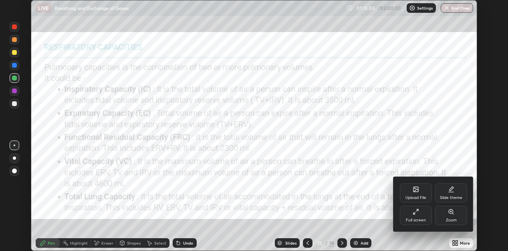
click at [306, 240] on div at bounding box center [254, 125] width 508 height 251
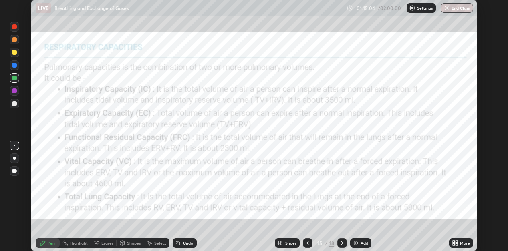
click at [306, 244] on icon at bounding box center [307, 243] width 6 height 6
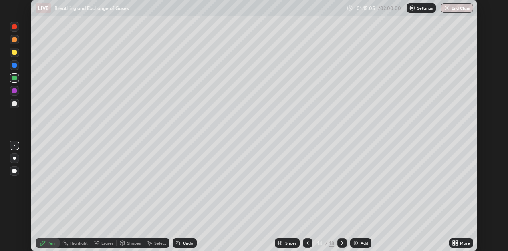
click at [464, 243] on div "More" at bounding box center [465, 243] width 10 height 4
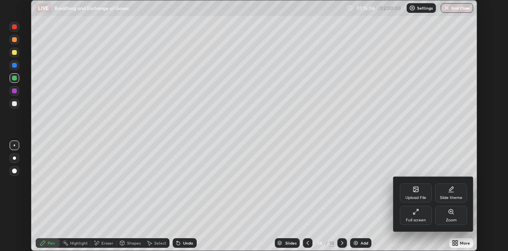
click at [417, 193] on div "Upload File" at bounding box center [416, 192] width 32 height 19
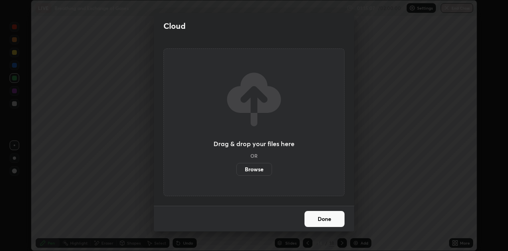
click at [259, 171] on label "Browse" at bounding box center [254, 169] width 36 height 13
click at [236, 171] on input "Browse" at bounding box center [236, 169] width 0 height 13
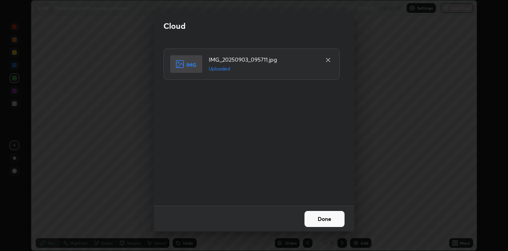
click at [324, 216] on button "Done" at bounding box center [324, 219] width 40 height 16
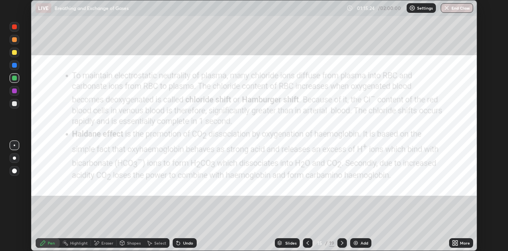
click at [462, 246] on div "More" at bounding box center [461, 243] width 24 height 10
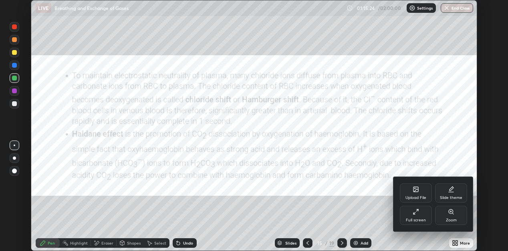
click at [419, 218] on div "Full screen" at bounding box center [416, 220] width 20 height 4
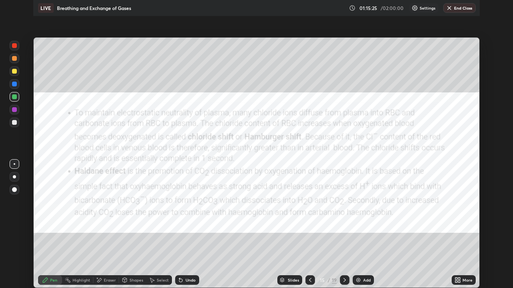
scroll to position [288, 513]
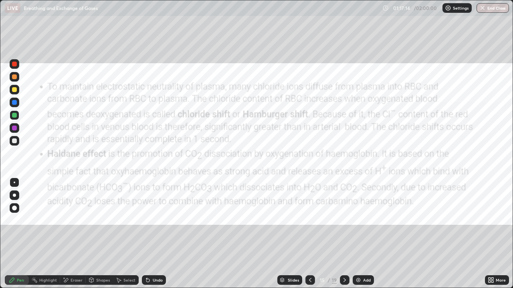
click at [295, 251] on div "Slides" at bounding box center [293, 280] width 11 height 4
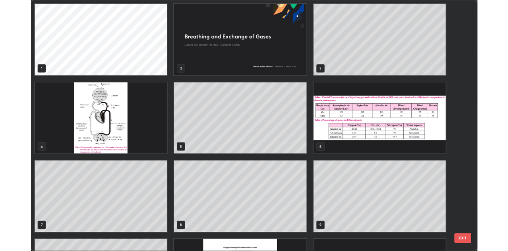
scroll to position [285, 508]
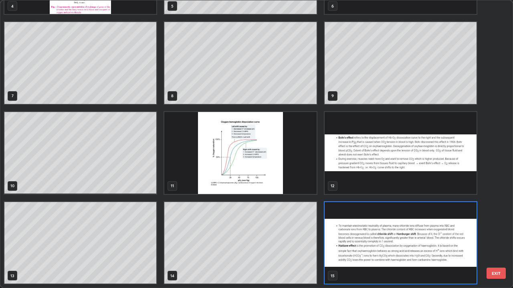
click at [355, 175] on img "grid" at bounding box center [400, 153] width 152 height 82
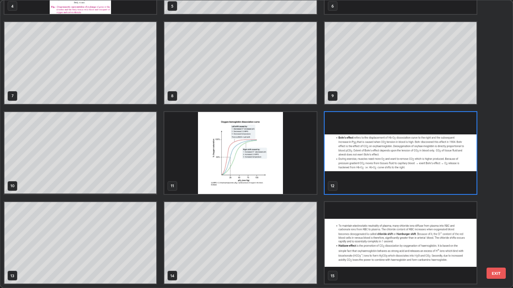
click at [362, 181] on img "grid" at bounding box center [400, 153] width 152 height 82
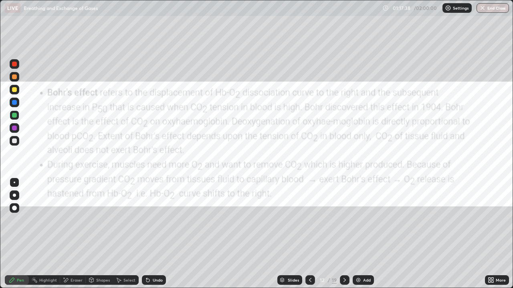
click at [344, 251] on icon at bounding box center [344, 280] width 6 height 6
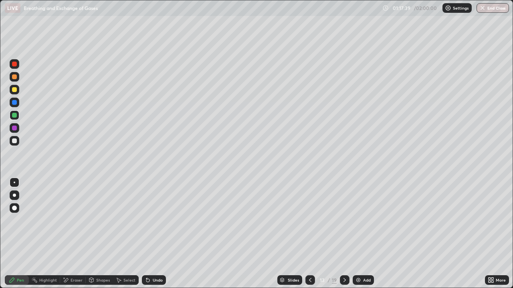
click at [344, 251] on icon at bounding box center [344, 280] width 6 height 6
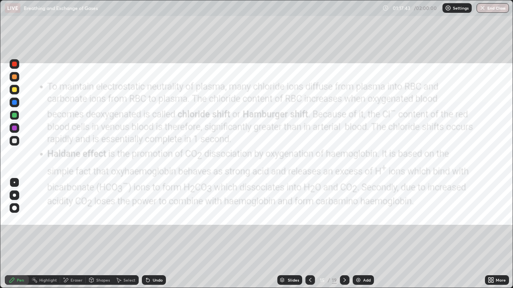
click at [492, 251] on icon at bounding box center [492, 279] width 2 height 2
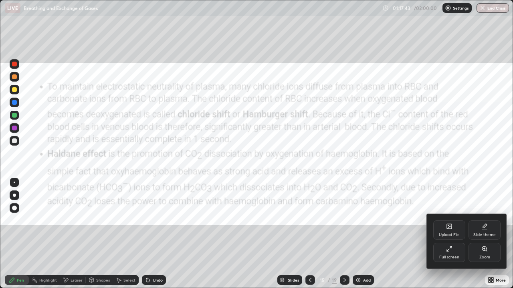
click at [444, 228] on div "Upload File" at bounding box center [449, 230] width 32 height 19
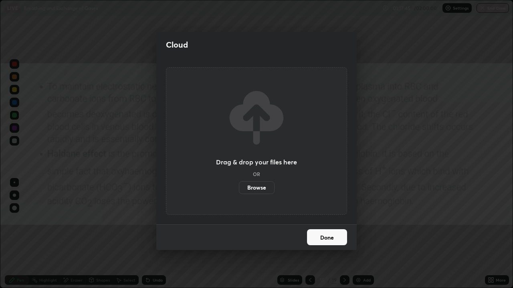
click at [260, 187] on label "Browse" at bounding box center [257, 187] width 36 height 13
click at [239, 187] on input "Browse" at bounding box center [239, 187] width 0 height 13
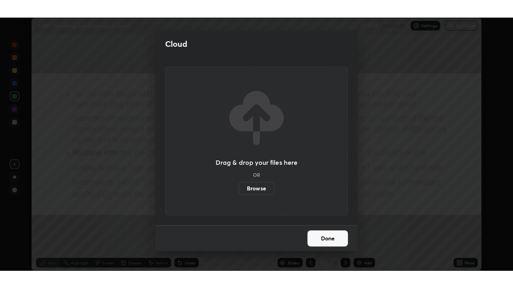
scroll to position [39791, 39534]
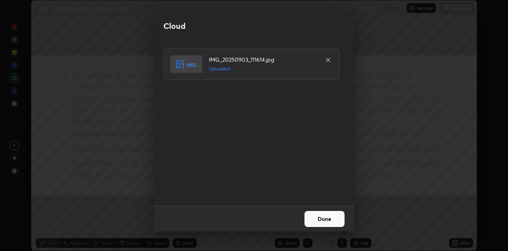
click at [321, 223] on button "Done" at bounding box center [324, 219] width 40 height 16
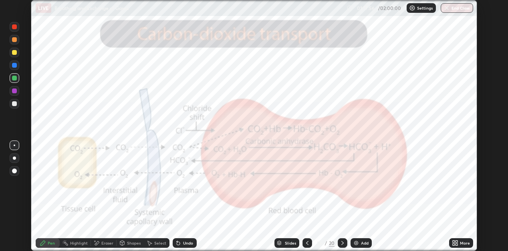
click at [462, 243] on div "More" at bounding box center [465, 243] width 10 height 4
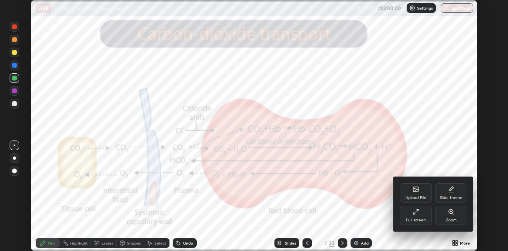
click at [417, 218] on div "Full screen" at bounding box center [416, 220] width 20 height 4
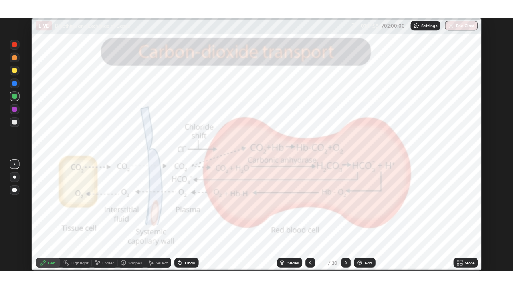
scroll to position [288, 513]
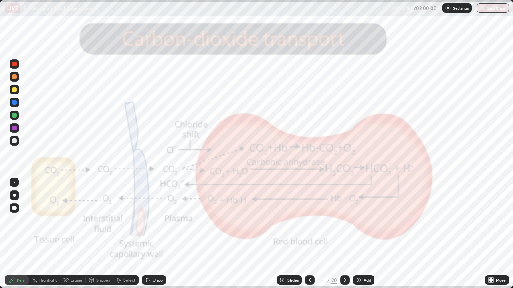
click at [293, 251] on div "Slides" at bounding box center [292, 280] width 11 height 4
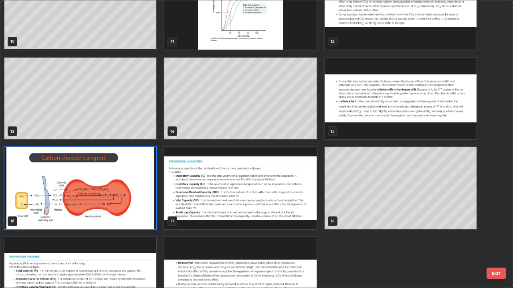
scroll to position [342, 0]
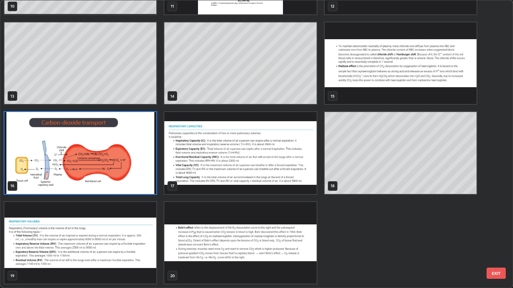
click at [298, 211] on img "grid" at bounding box center [240, 243] width 152 height 82
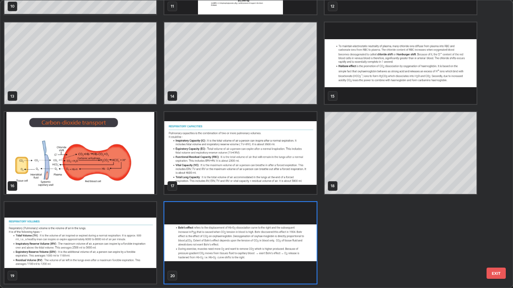
click at [303, 213] on img "grid" at bounding box center [240, 243] width 152 height 82
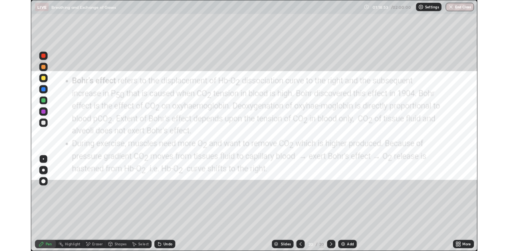
scroll to position [0, 0]
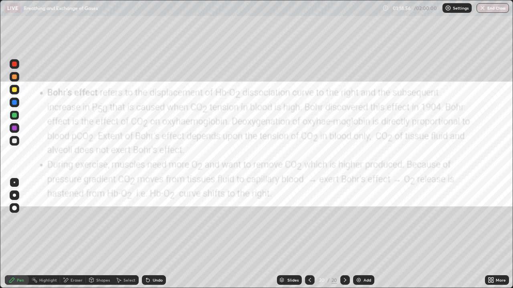
click at [344, 251] on icon at bounding box center [345, 280] width 6 height 6
click at [356, 251] on img at bounding box center [358, 280] width 6 height 6
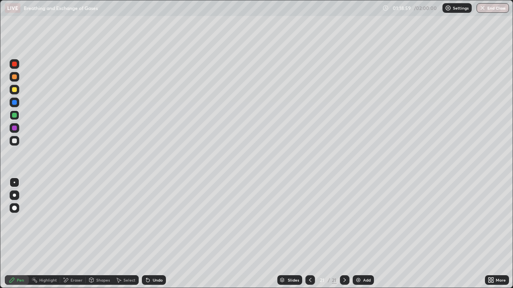
click at [16, 195] on div at bounding box center [14, 195] width 3 height 3
click at [16, 129] on div at bounding box center [14, 128] width 5 height 5
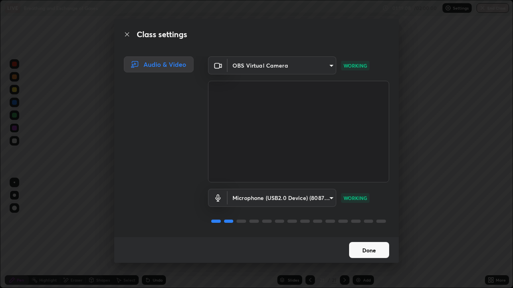
click at [362, 248] on button "Done" at bounding box center [369, 250] width 40 height 16
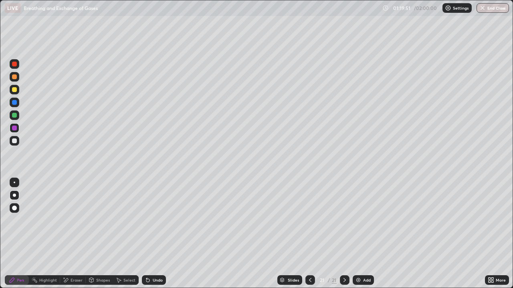
click at [14, 90] on div at bounding box center [14, 89] width 5 height 5
click at [17, 128] on div at bounding box center [15, 128] width 10 height 10
click at [16, 129] on div at bounding box center [14, 128] width 5 height 5
click at [18, 142] on div at bounding box center [15, 141] width 10 height 10
click at [488, 251] on icon at bounding box center [489, 282] width 2 height 2
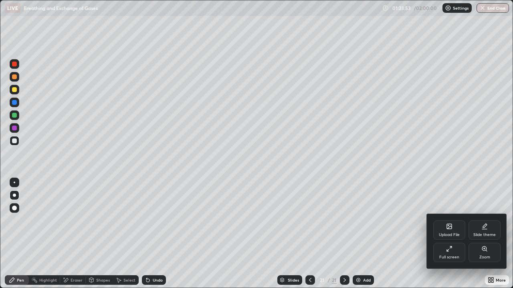
click at [452, 231] on div "Upload File" at bounding box center [449, 230] width 32 height 19
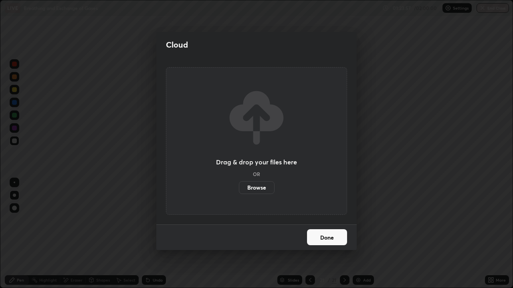
click at [263, 186] on label "Browse" at bounding box center [257, 187] width 36 height 13
click at [239, 186] on input "Browse" at bounding box center [239, 187] width 0 height 13
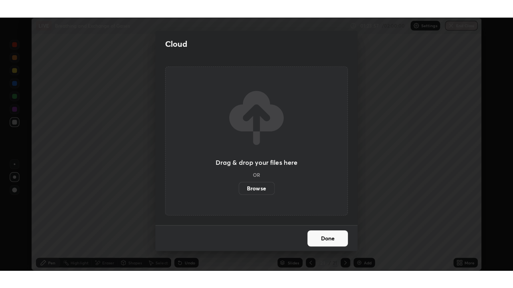
scroll to position [39791, 39534]
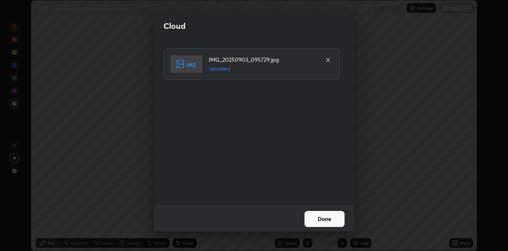
click at [316, 217] on button "Done" at bounding box center [324, 219] width 40 height 16
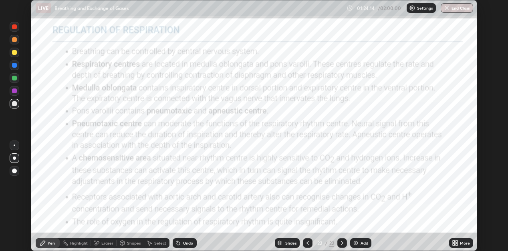
click at [456, 244] on icon at bounding box center [456, 244] width 2 height 2
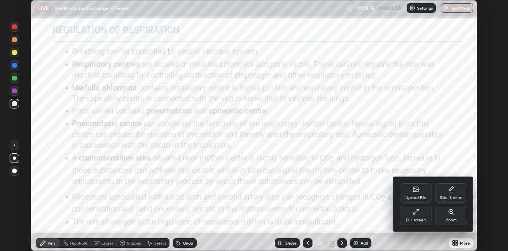
click at [421, 213] on div "Full screen" at bounding box center [416, 215] width 32 height 19
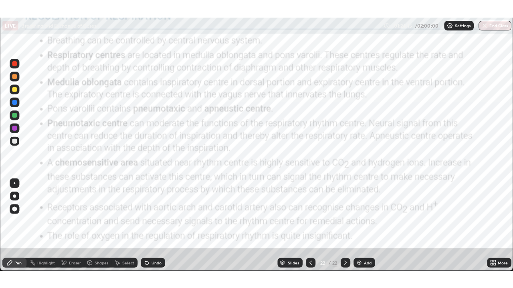
scroll to position [288, 513]
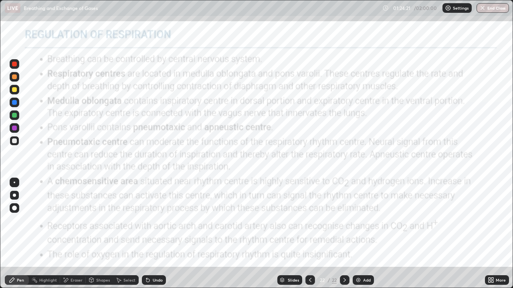
click at [16, 129] on div at bounding box center [14, 128] width 5 height 5
click at [309, 251] on icon at bounding box center [310, 280] width 6 height 6
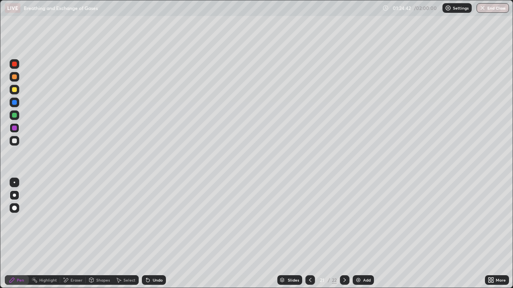
click at [344, 251] on icon at bounding box center [344, 280] width 6 height 6
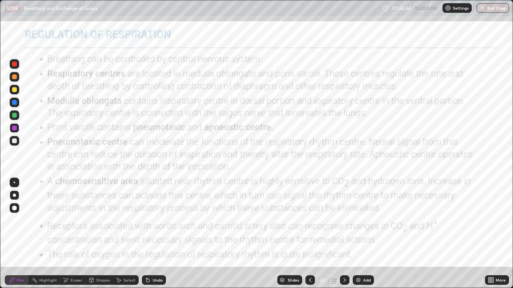
click at [309, 251] on icon at bounding box center [310, 280] width 6 height 6
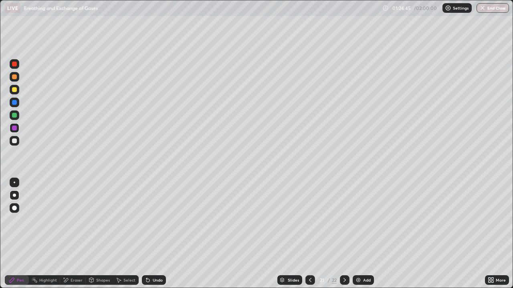
click at [366, 251] on div "Add" at bounding box center [367, 280] width 8 height 4
click at [344, 251] on icon at bounding box center [344, 280] width 6 height 6
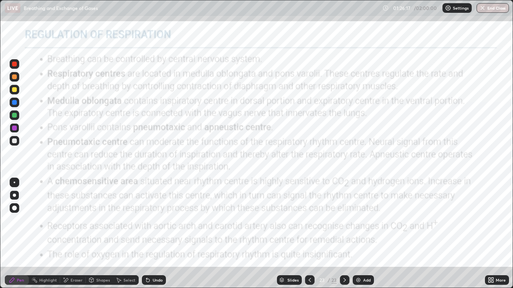
click at [310, 251] on icon at bounding box center [309, 280] width 6 height 6
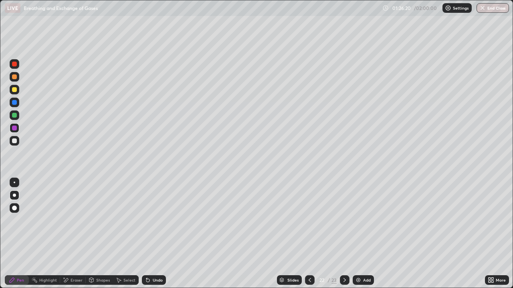
click at [344, 251] on icon at bounding box center [344, 280] width 6 height 6
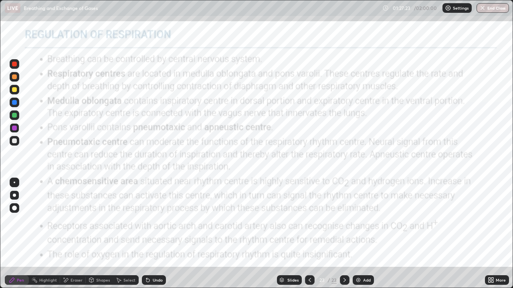
click at [309, 251] on icon at bounding box center [309, 280] width 6 height 6
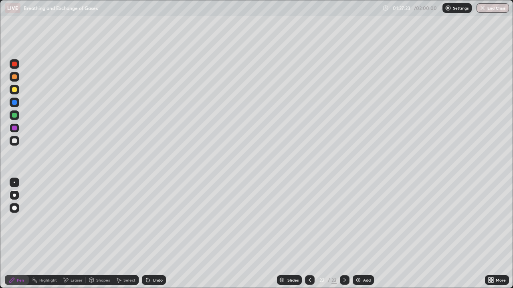
click at [309, 251] on icon at bounding box center [309, 280] width 6 height 6
click at [485, 7] on img "button" at bounding box center [482, 8] width 6 height 6
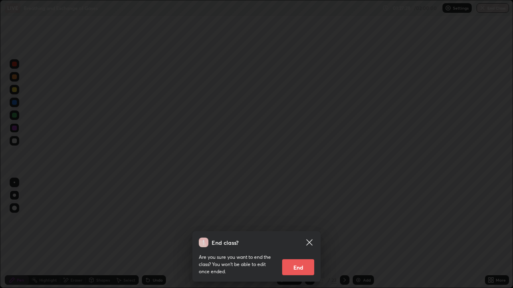
click at [295, 251] on button "End" at bounding box center [298, 267] width 32 height 16
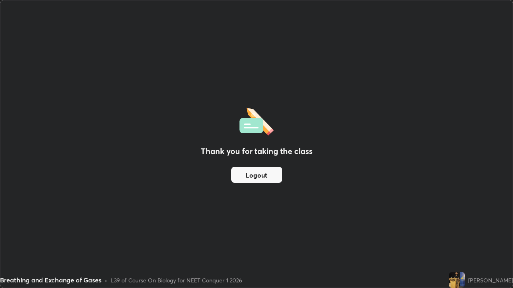
click at [388, 36] on div "Thank you for taking the class Logout" at bounding box center [256, 144] width 512 height 288
